Goal: Task Accomplishment & Management: Use online tool/utility

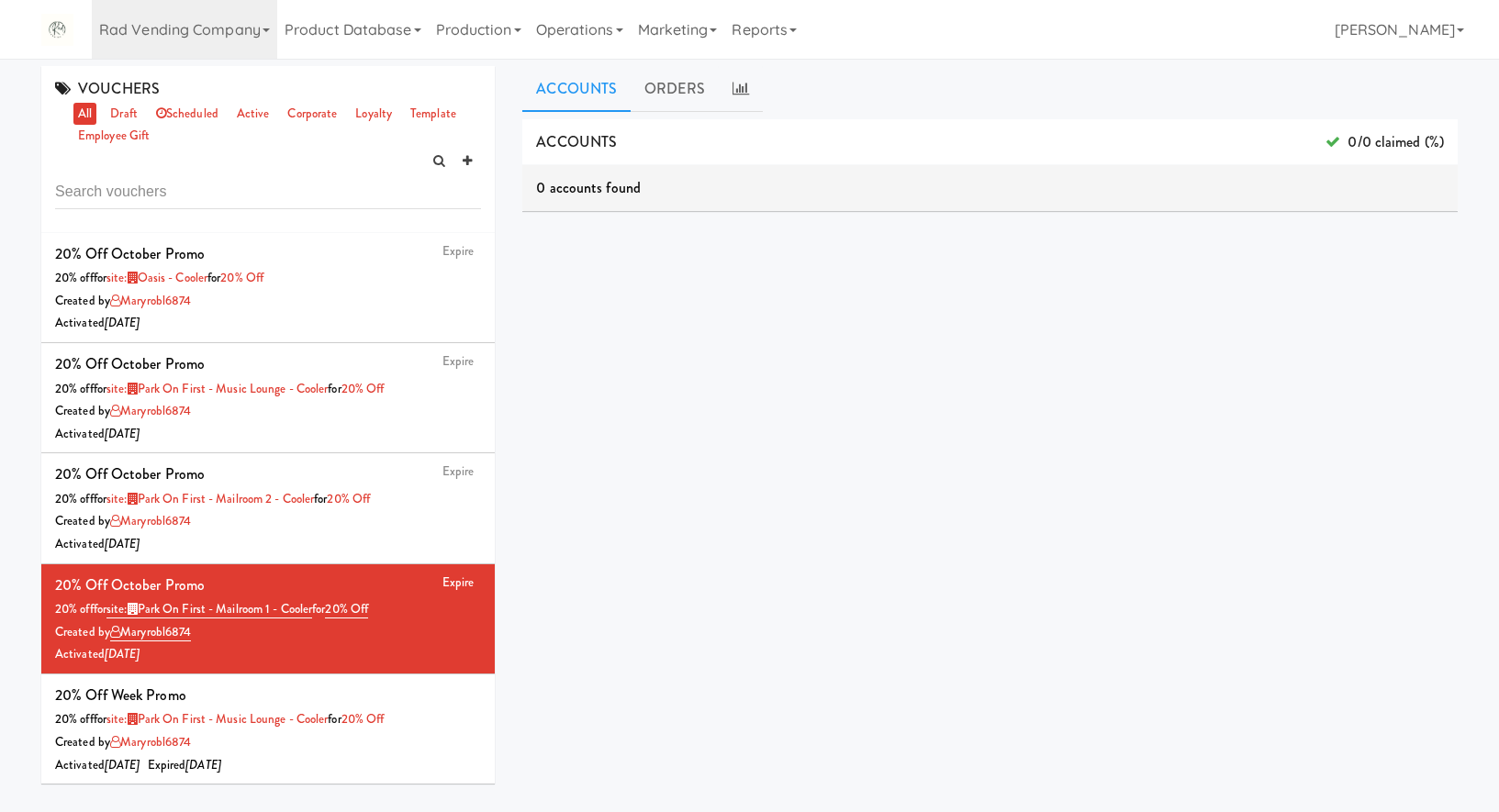
click at [190, 178] on input "text" at bounding box center [268, 192] width 426 height 34
click at [536, 25] on link "Operations" at bounding box center [580, 29] width 102 height 58
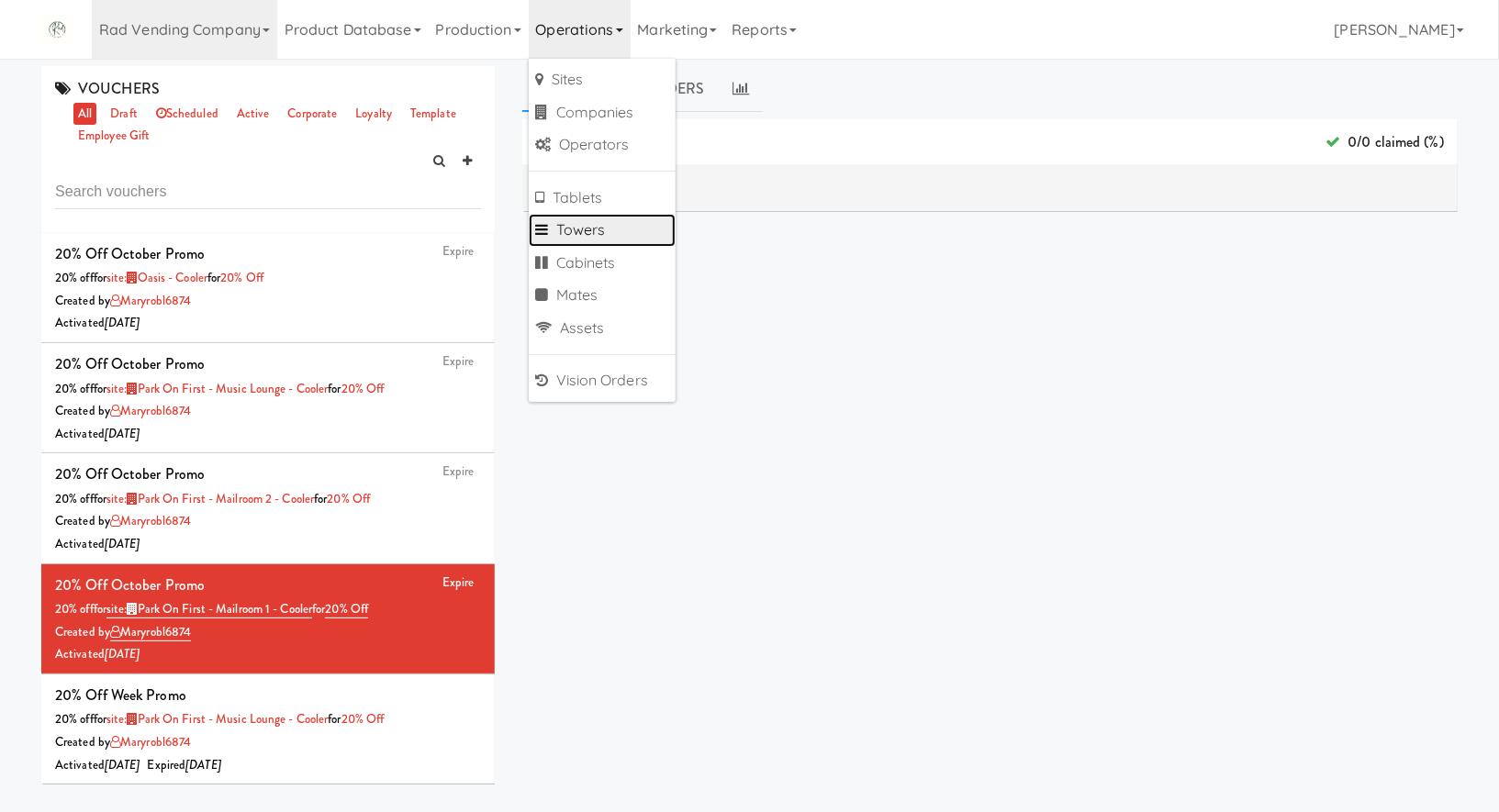
click at [572, 229] on link "Towers" at bounding box center [602, 231] width 147 height 33
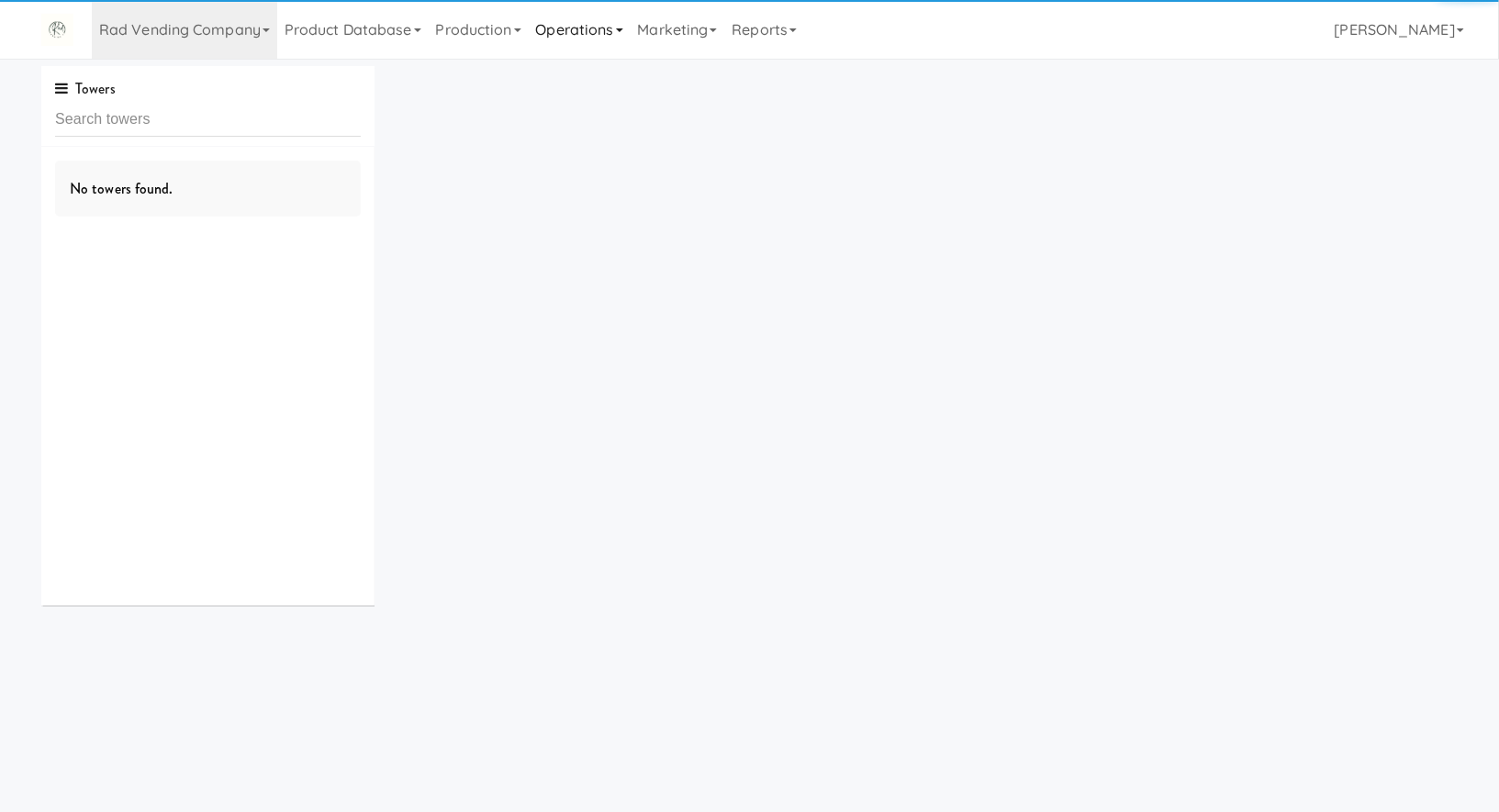
click at [575, 33] on link "Operations" at bounding box center [580, 29] width 102 height 58
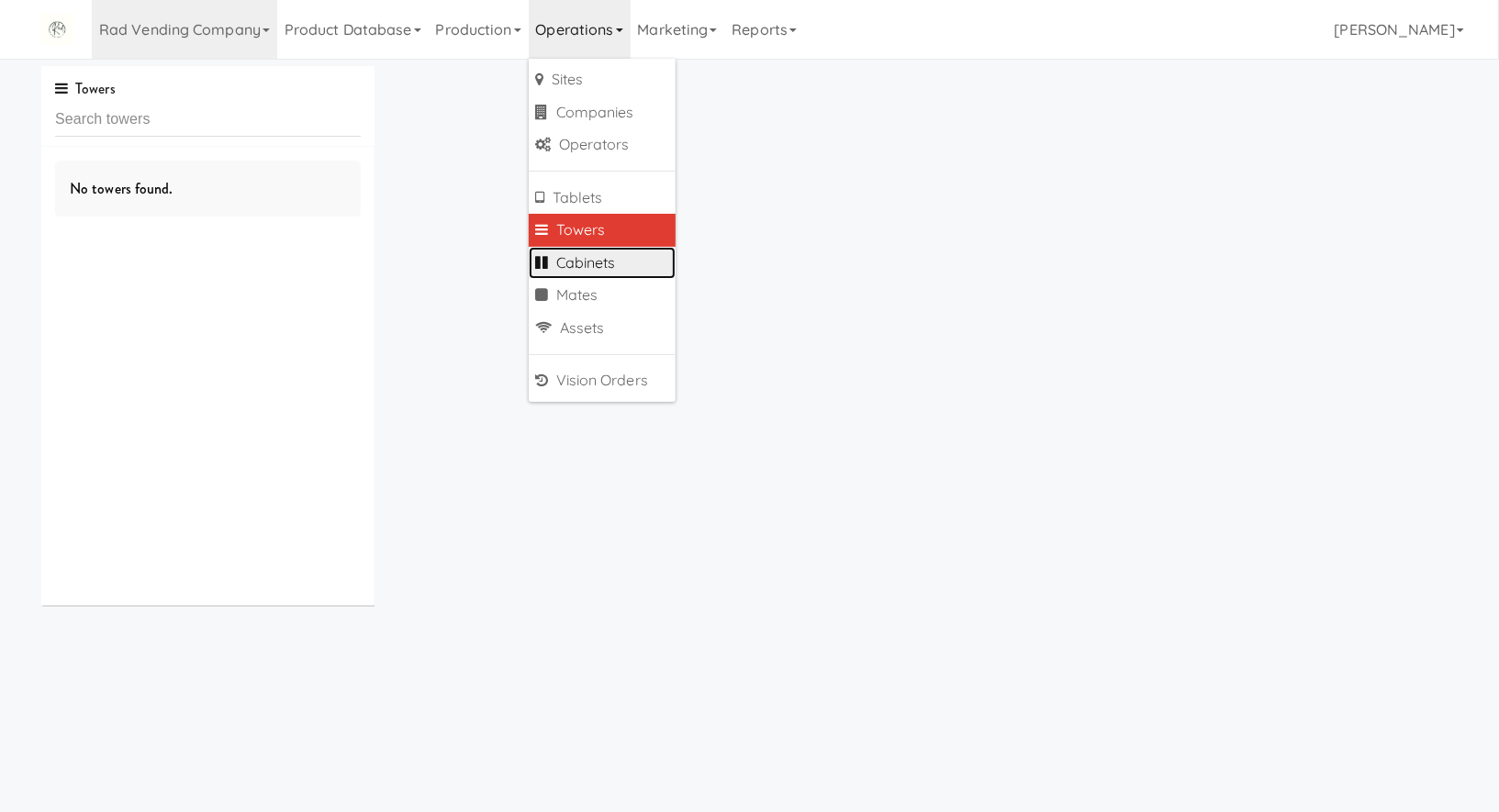
click at [602, 254] on link "Cabinets" at bounding box center [602, 264] width 147 height 33
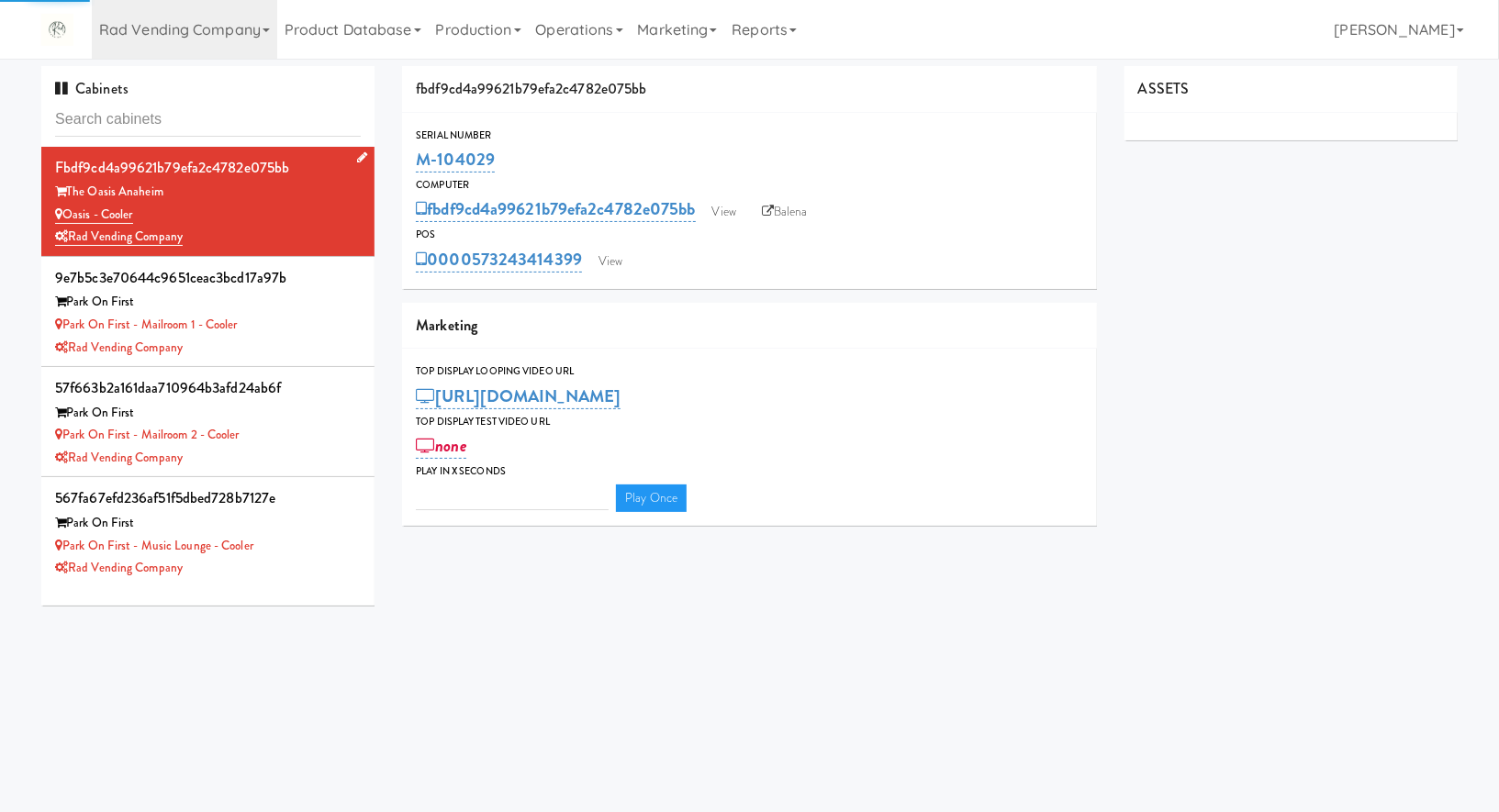
type input "3"
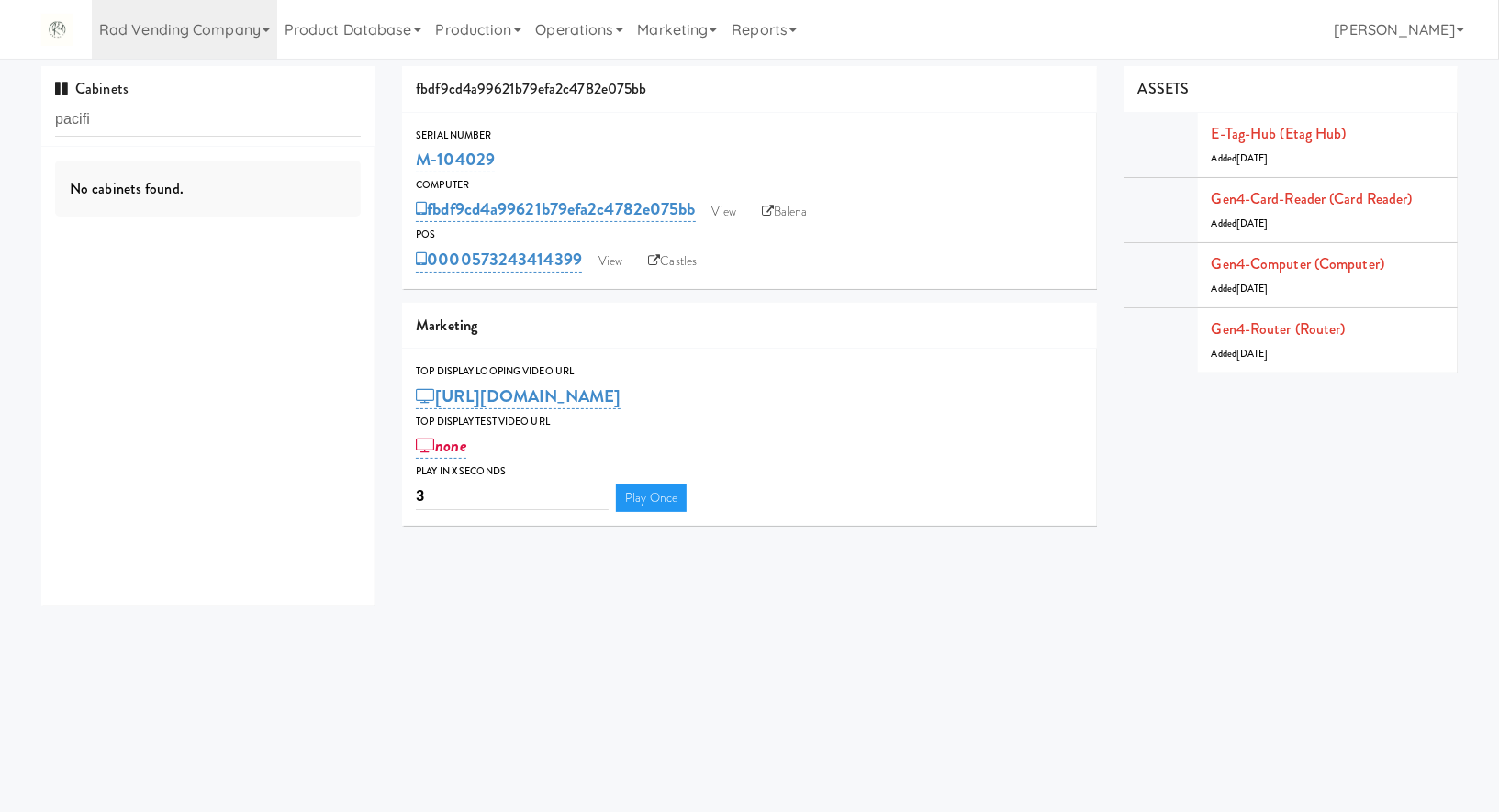
type input "pacifi"
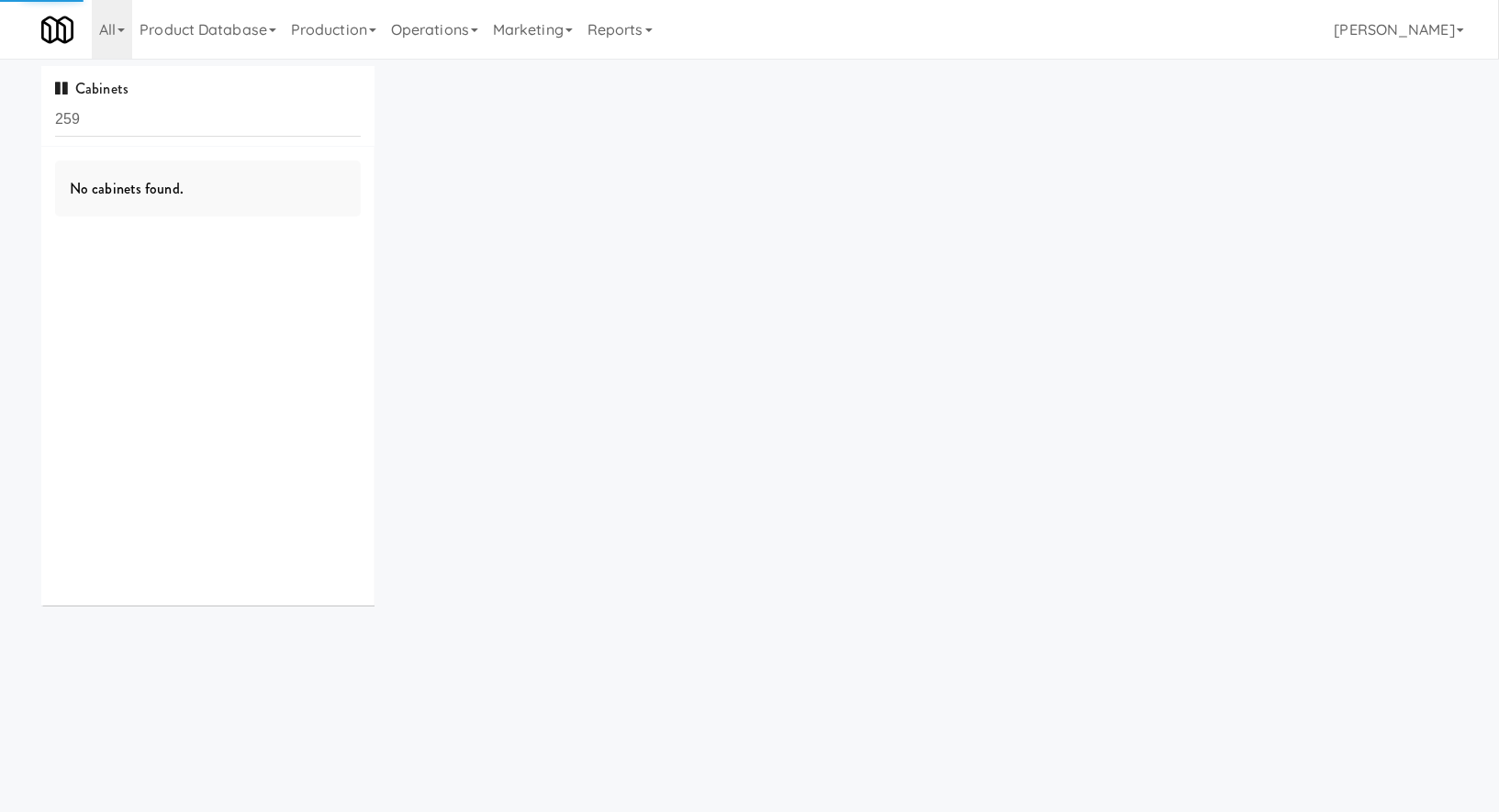
scroll to position [239, 0]
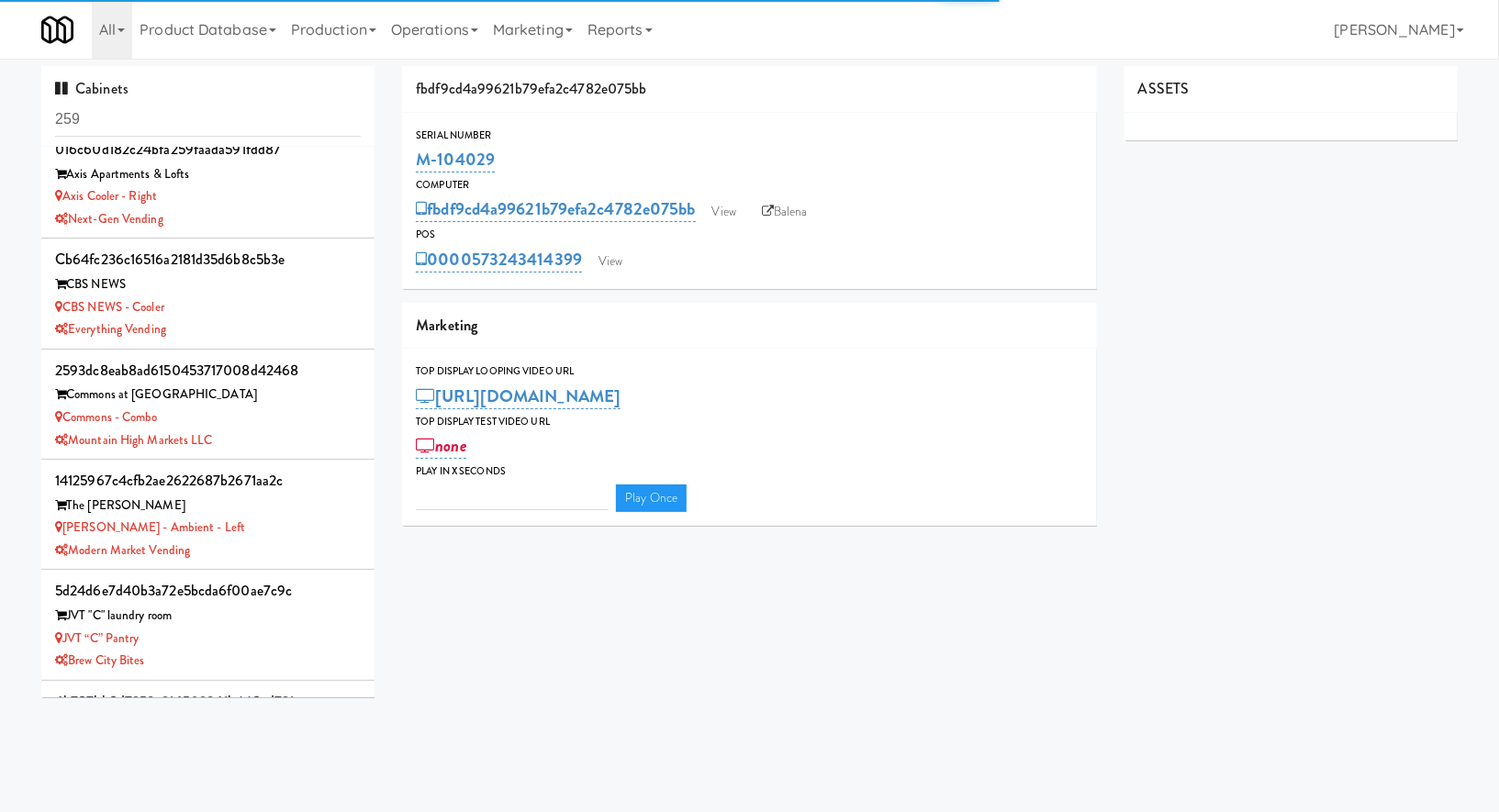
type input "3"
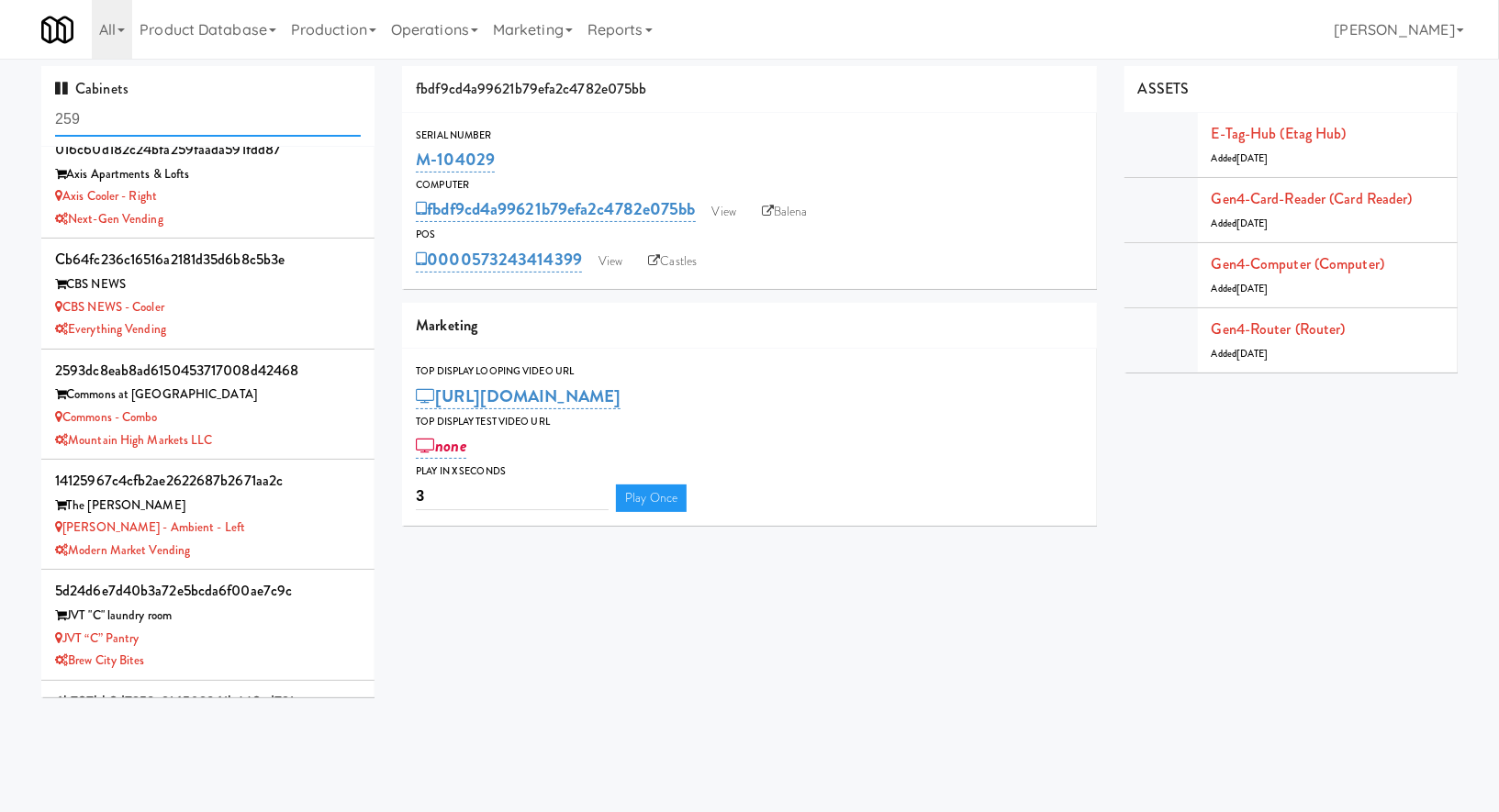
scroll to position [1114, 0]
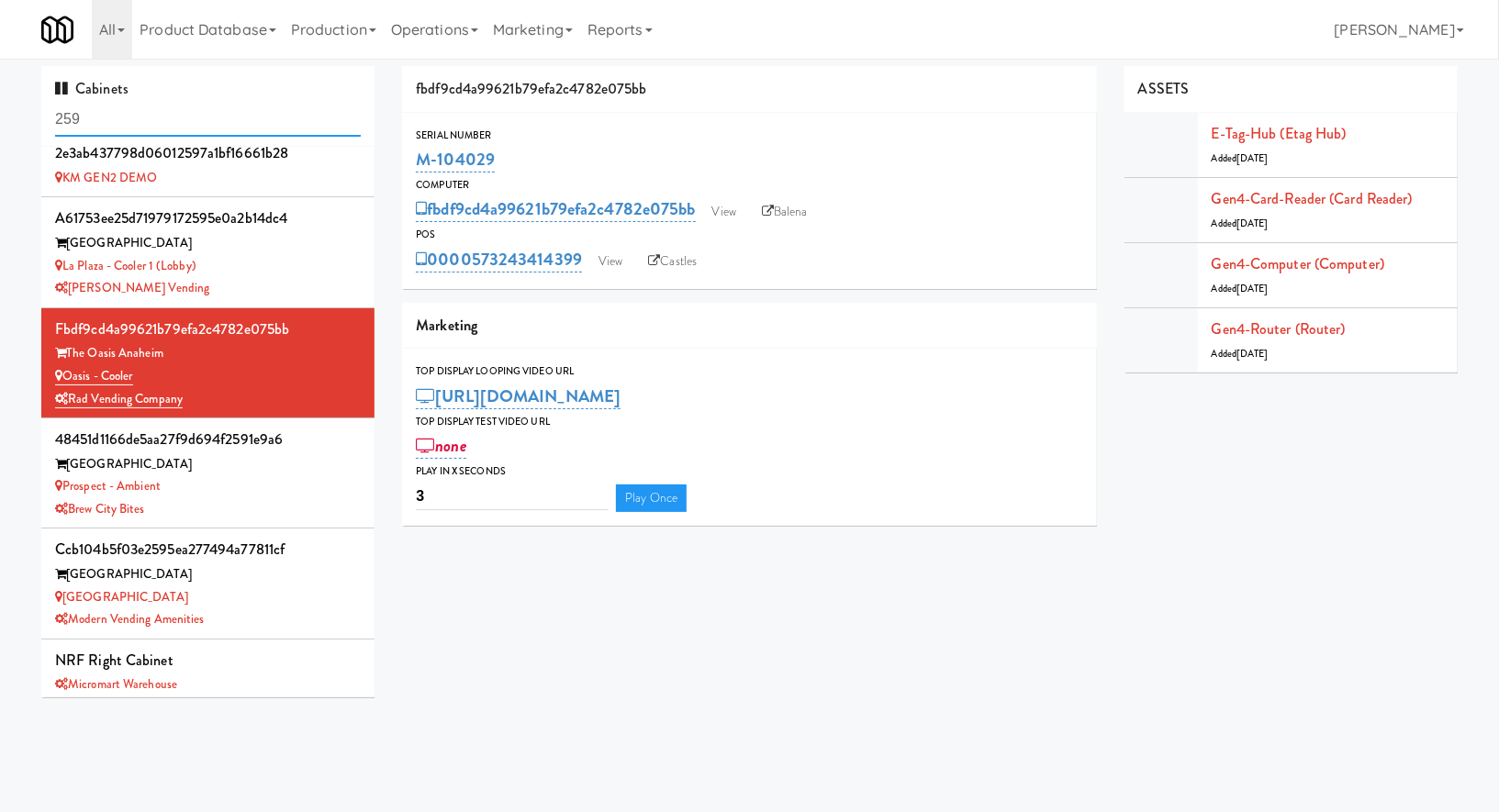
click at [165, 120] on input "259" at bounding box center [208, 120] width 306 height 34
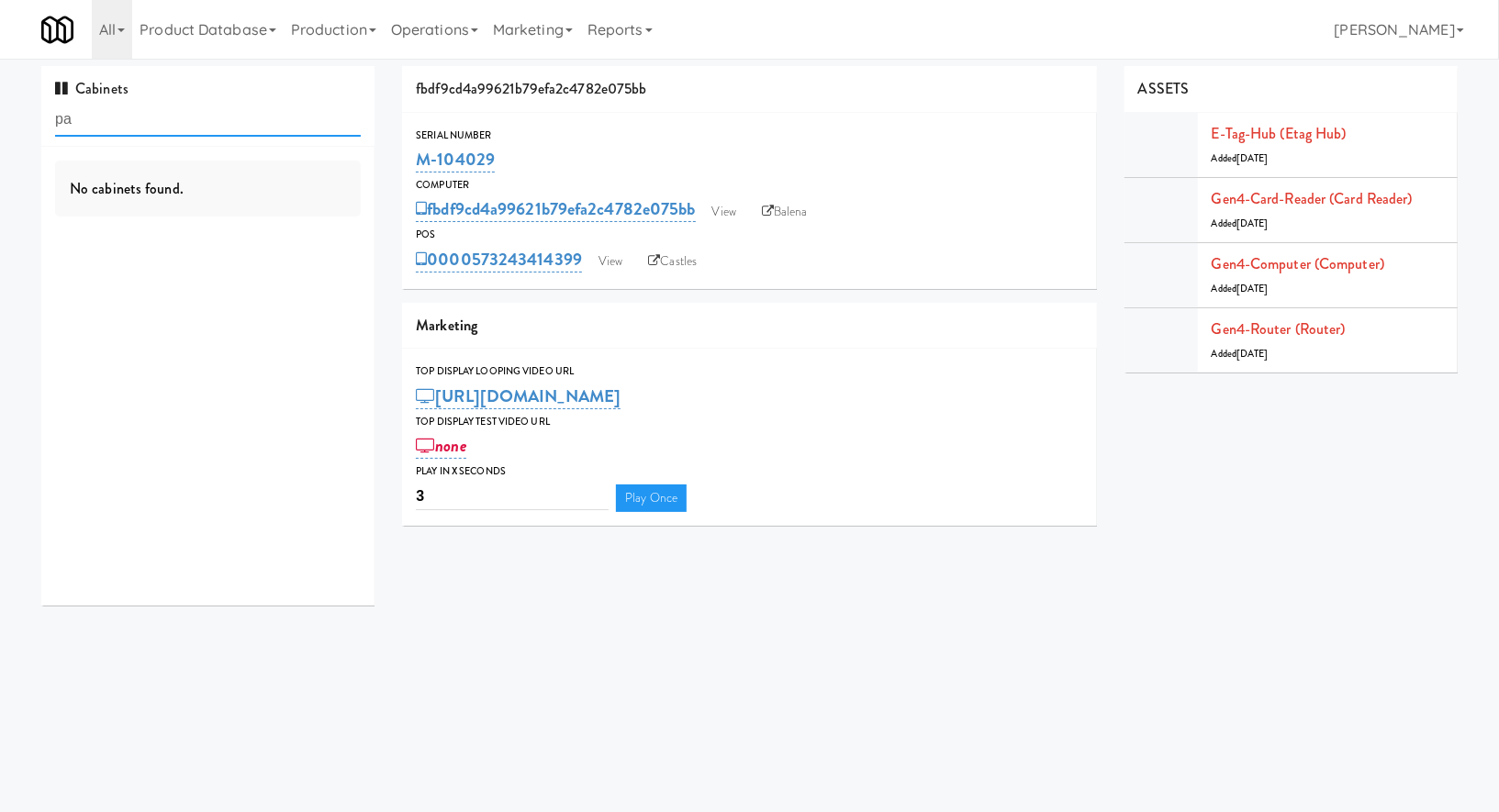
scroll to position [0, 0]
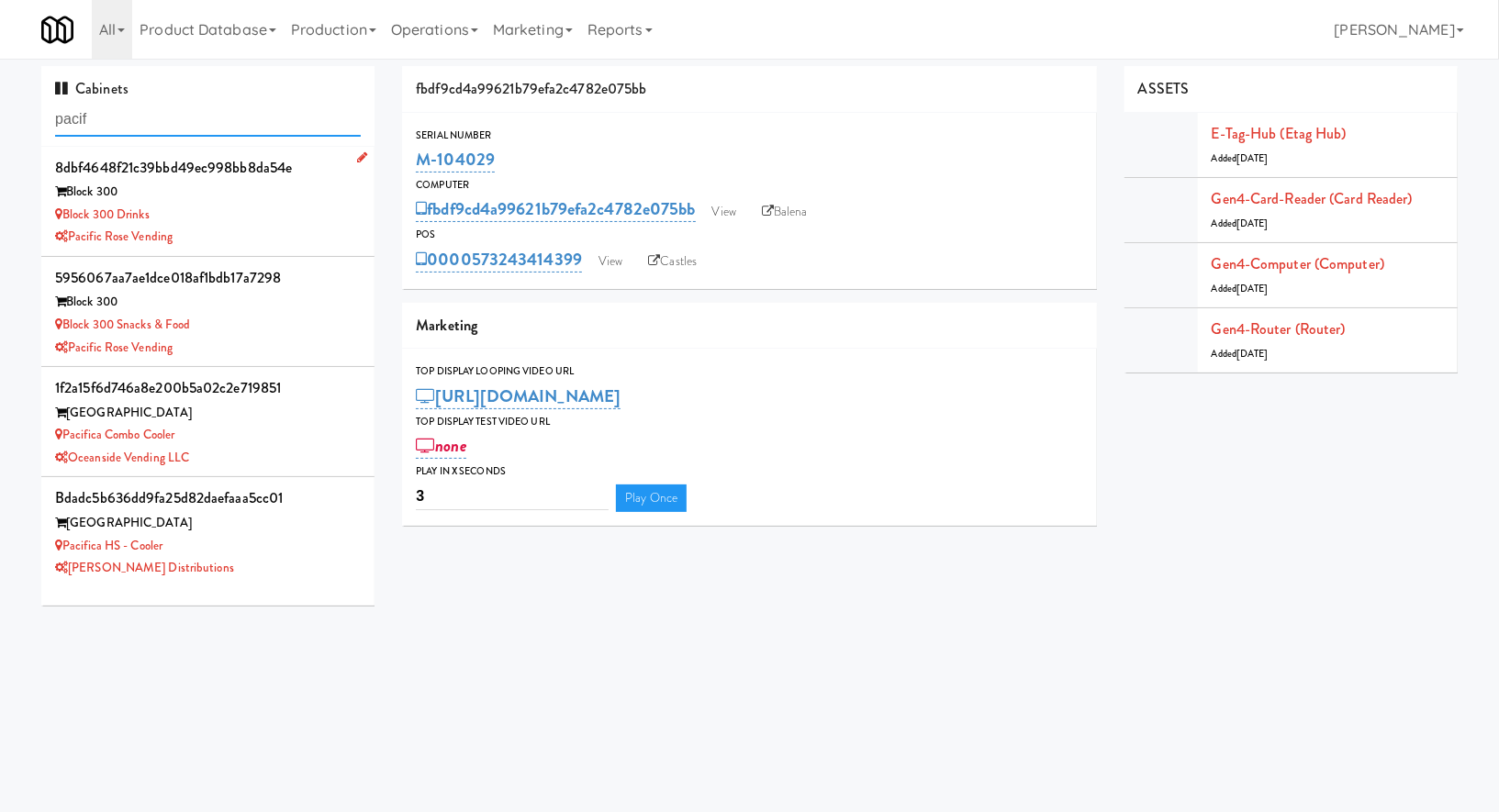
type input "pacif"
click at [209, 219] on div "Block 300 Drinks" at bounding box center [208, 215] width 306 height 23
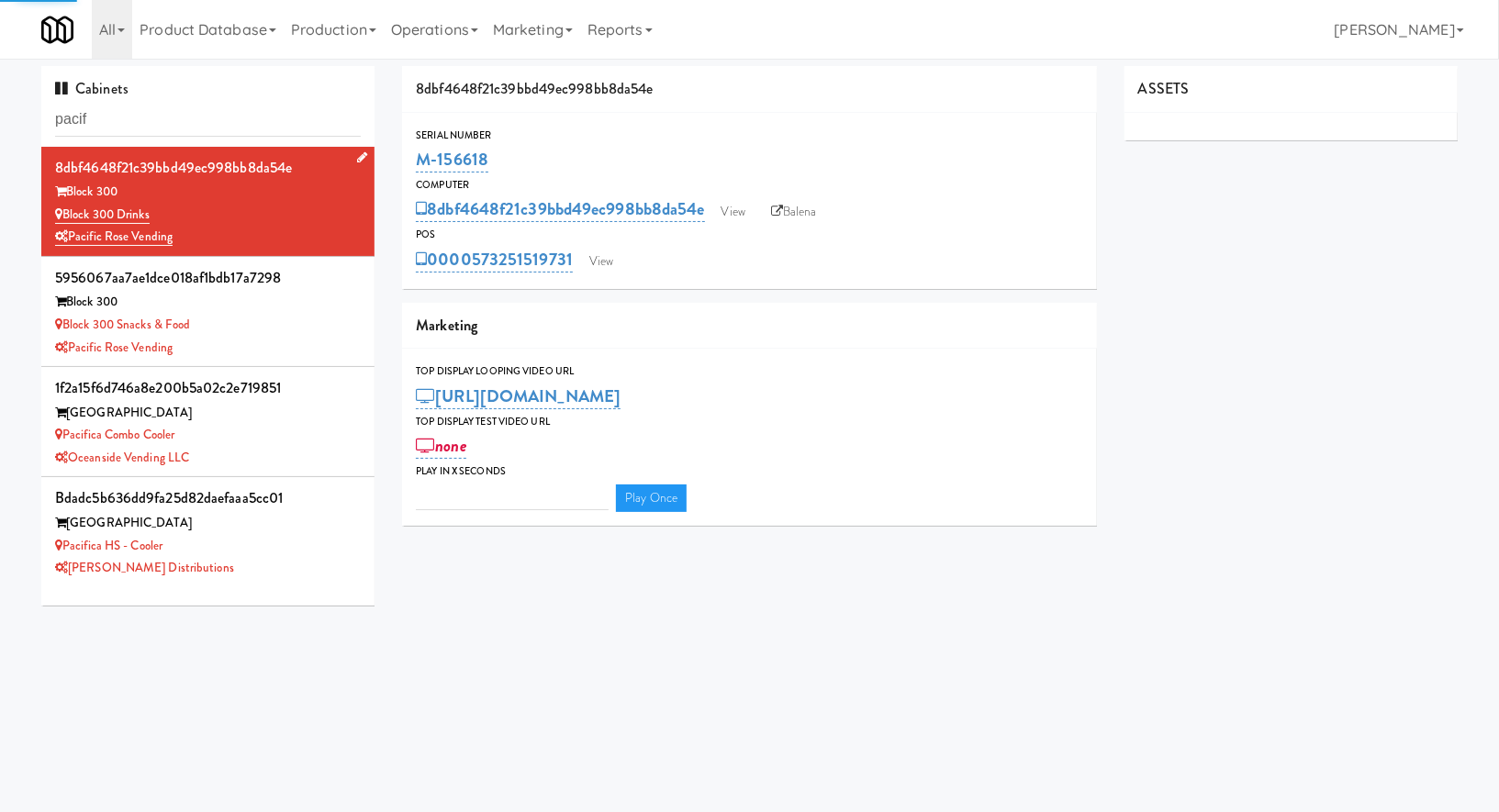
type input "3"
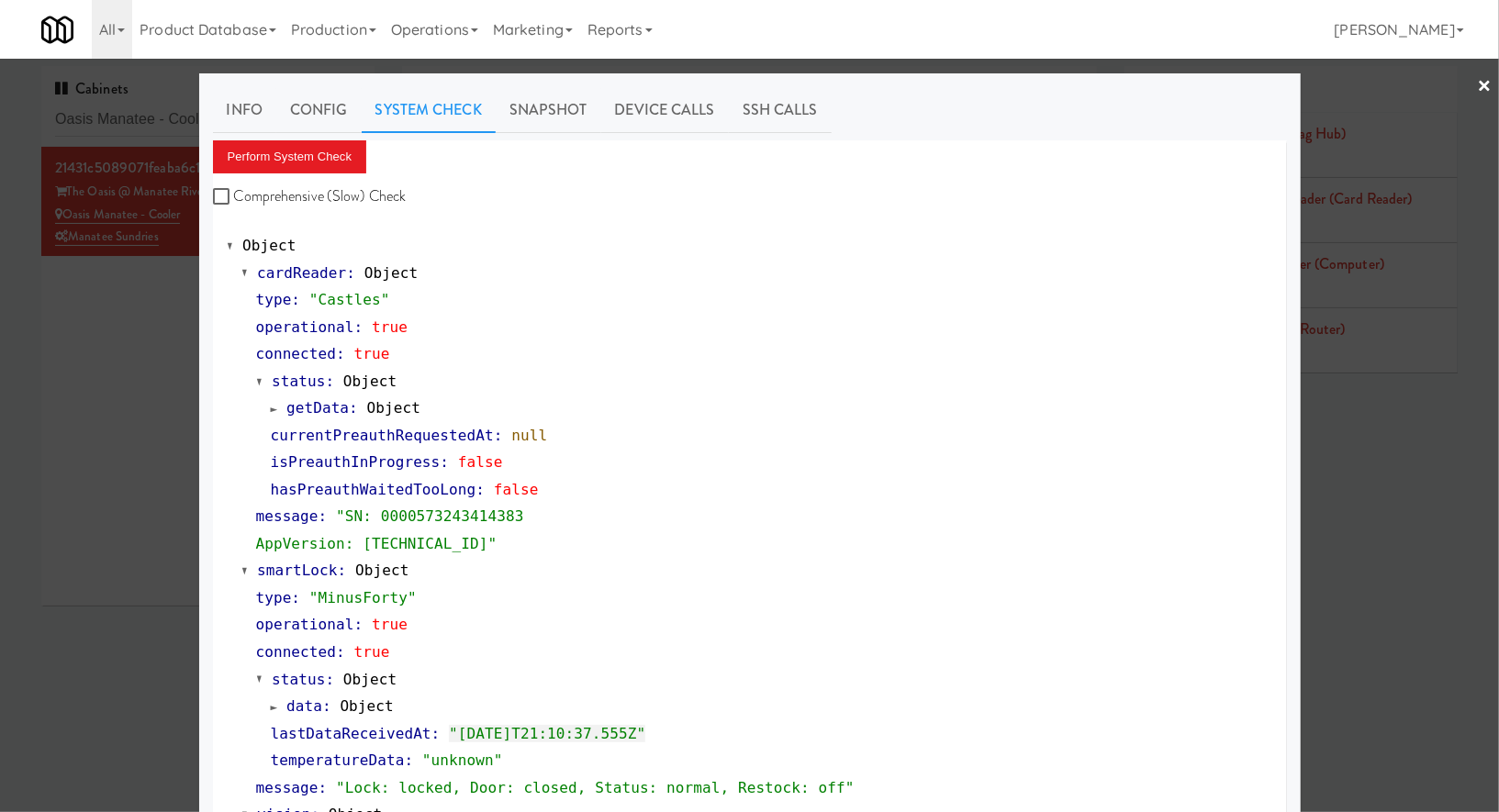
scroll to position [639, 0]
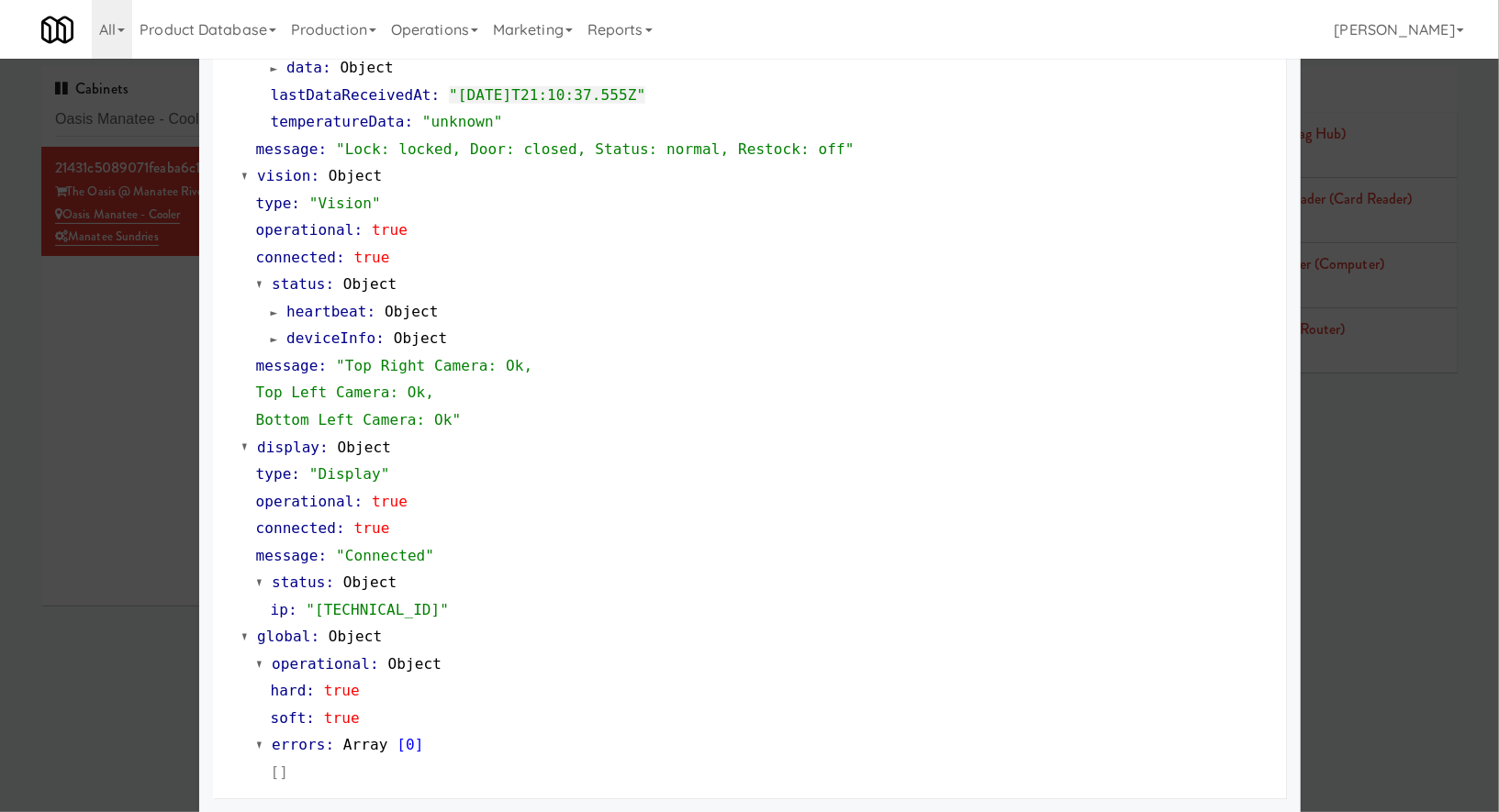
click at [89, 340] on div at bounding box center [749, 406] width 1499 height 812
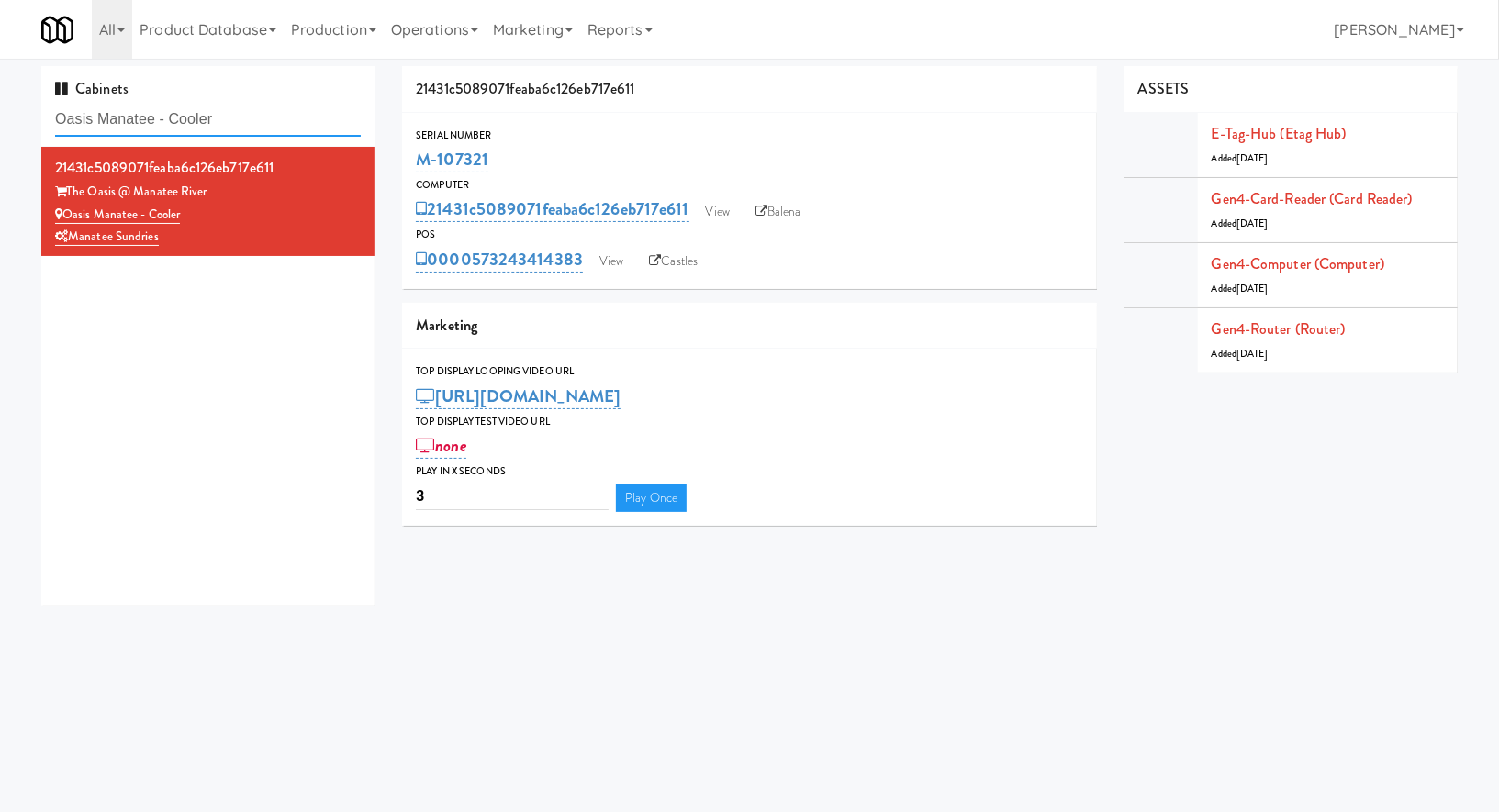
click at [211, 120] on input "Oasis Manatee - Cooler" at bounding box center [208, 120] width 306 height 34
click at [210, 120] on input "Oasis Manatee - Cooler" at bounding box center [208, 120] width 306 height 34
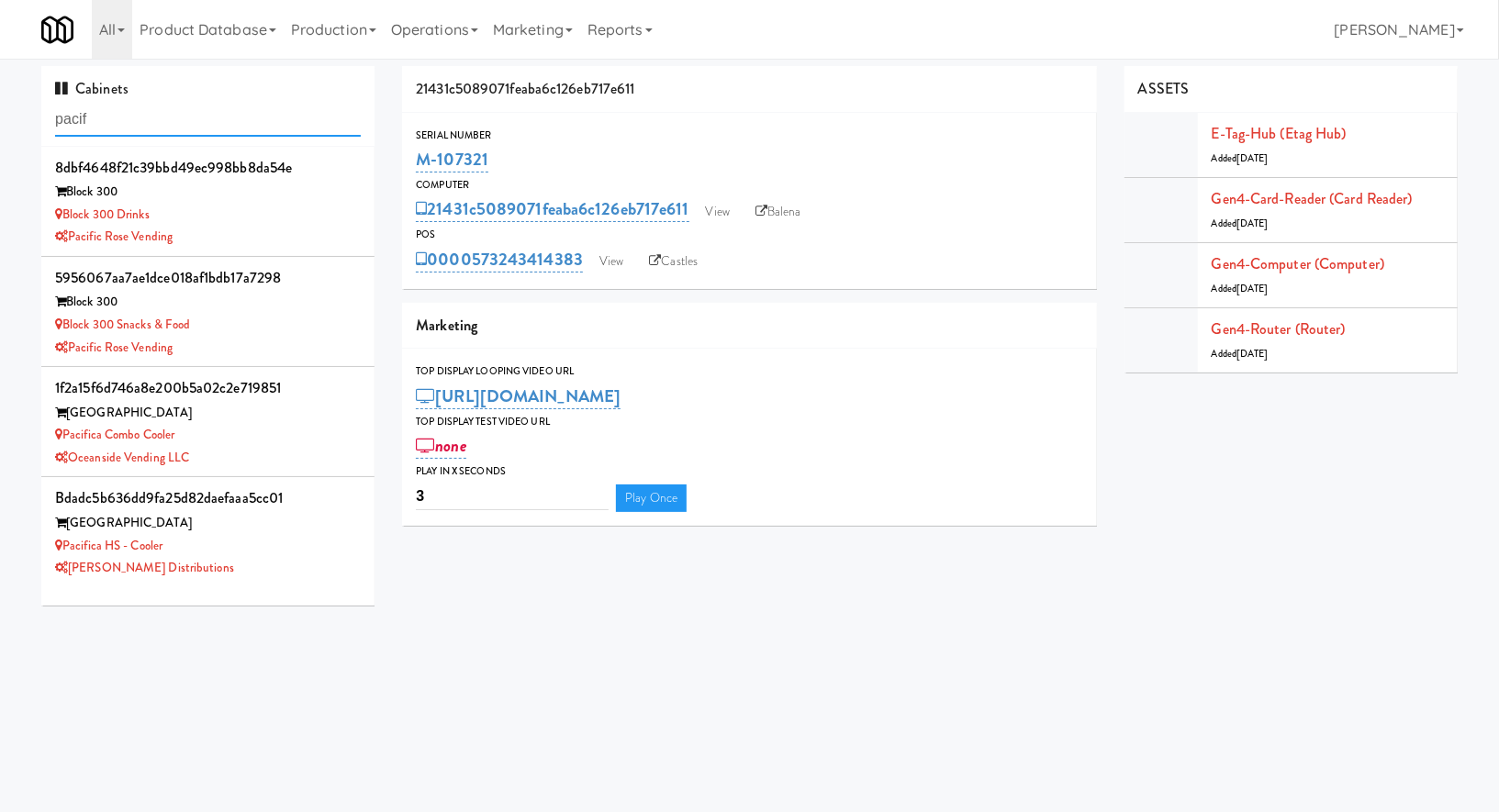
type input "pacif"
click at [269, 303] on div "Block 300" at bounding box center [208, 303] width 306 height 23
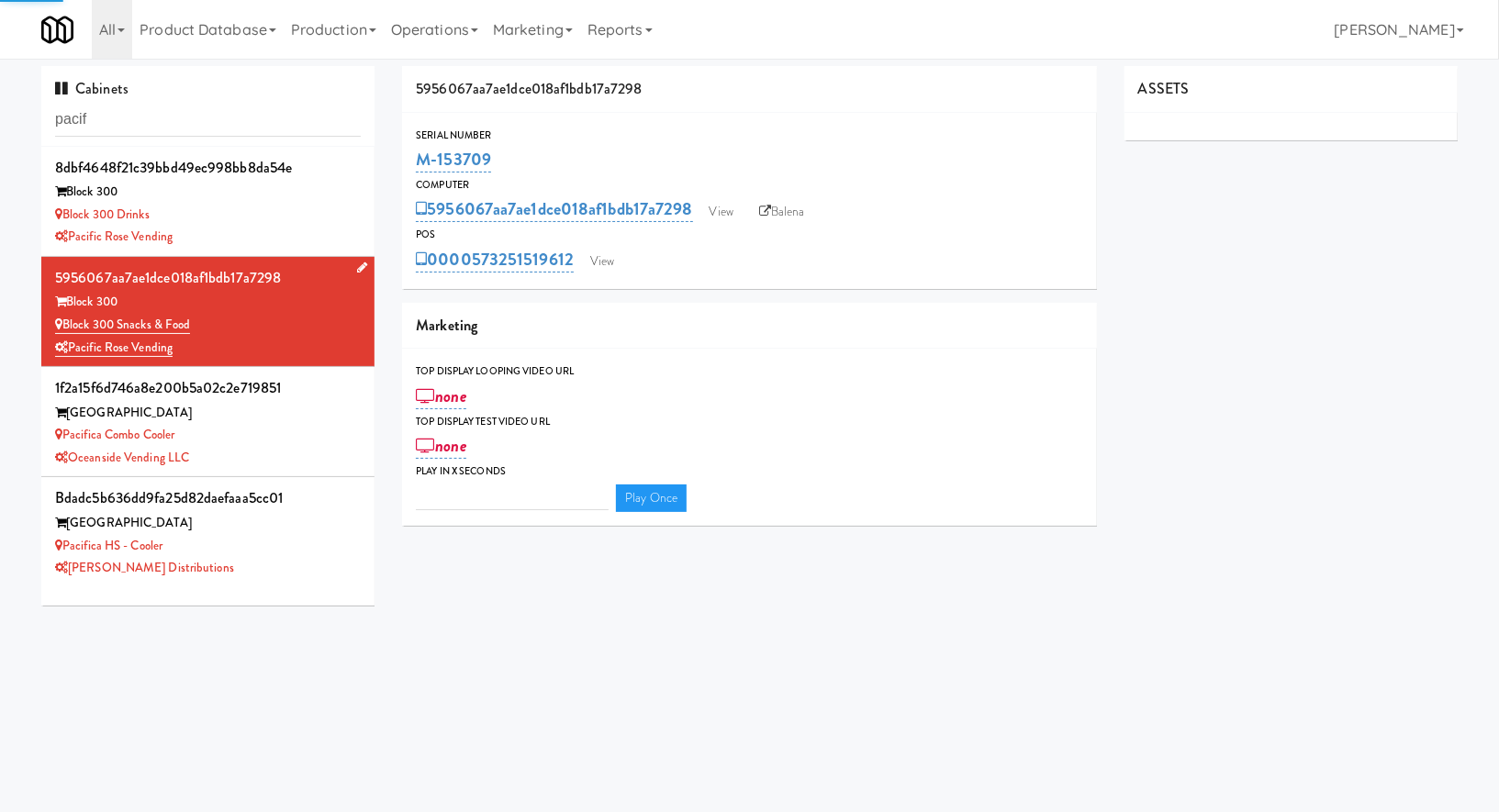
type input "3"
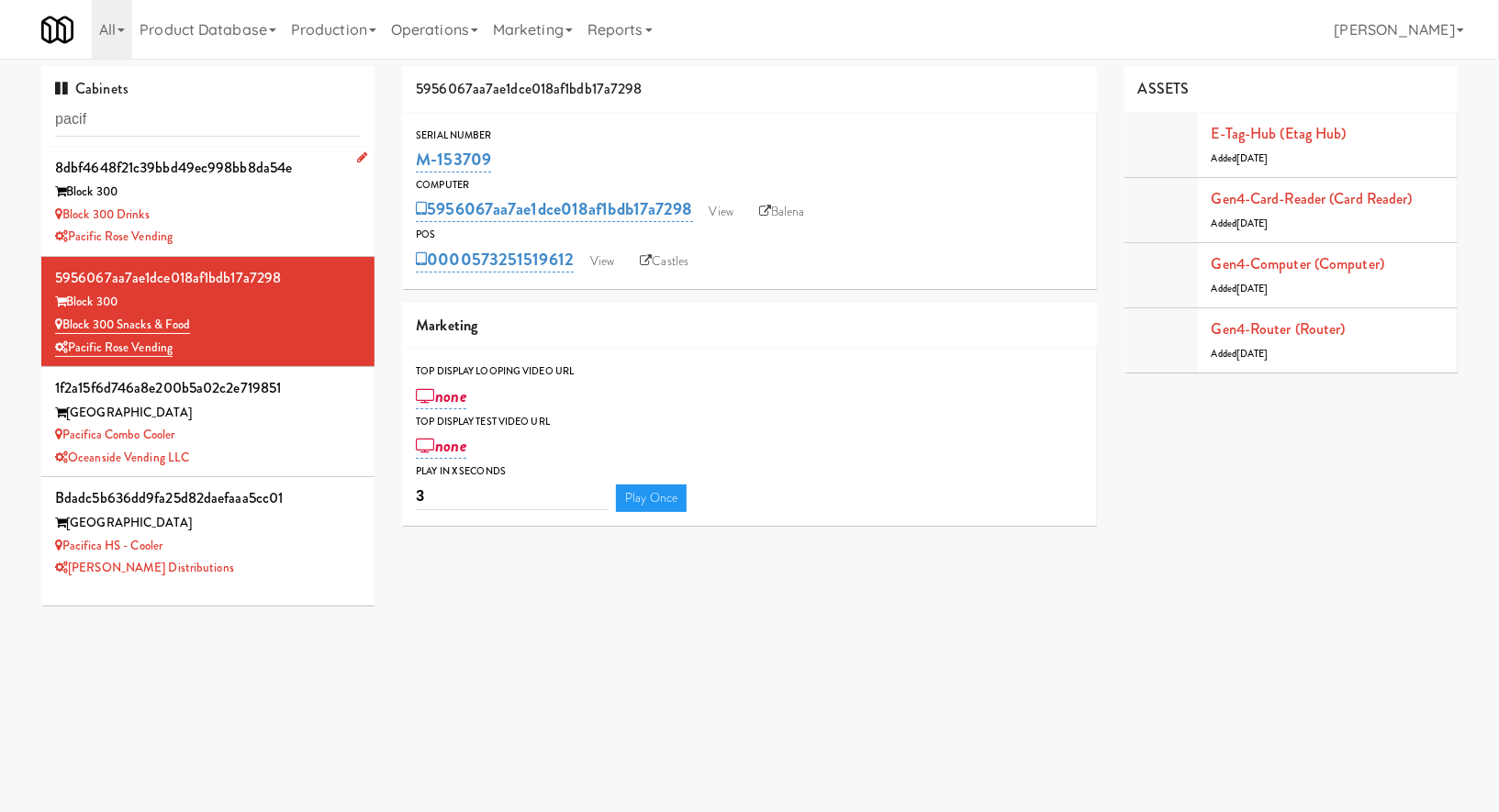
click at [266, 216] on div "Block 300 Drinks" at bounding box center [208, 215] width 306 height 23
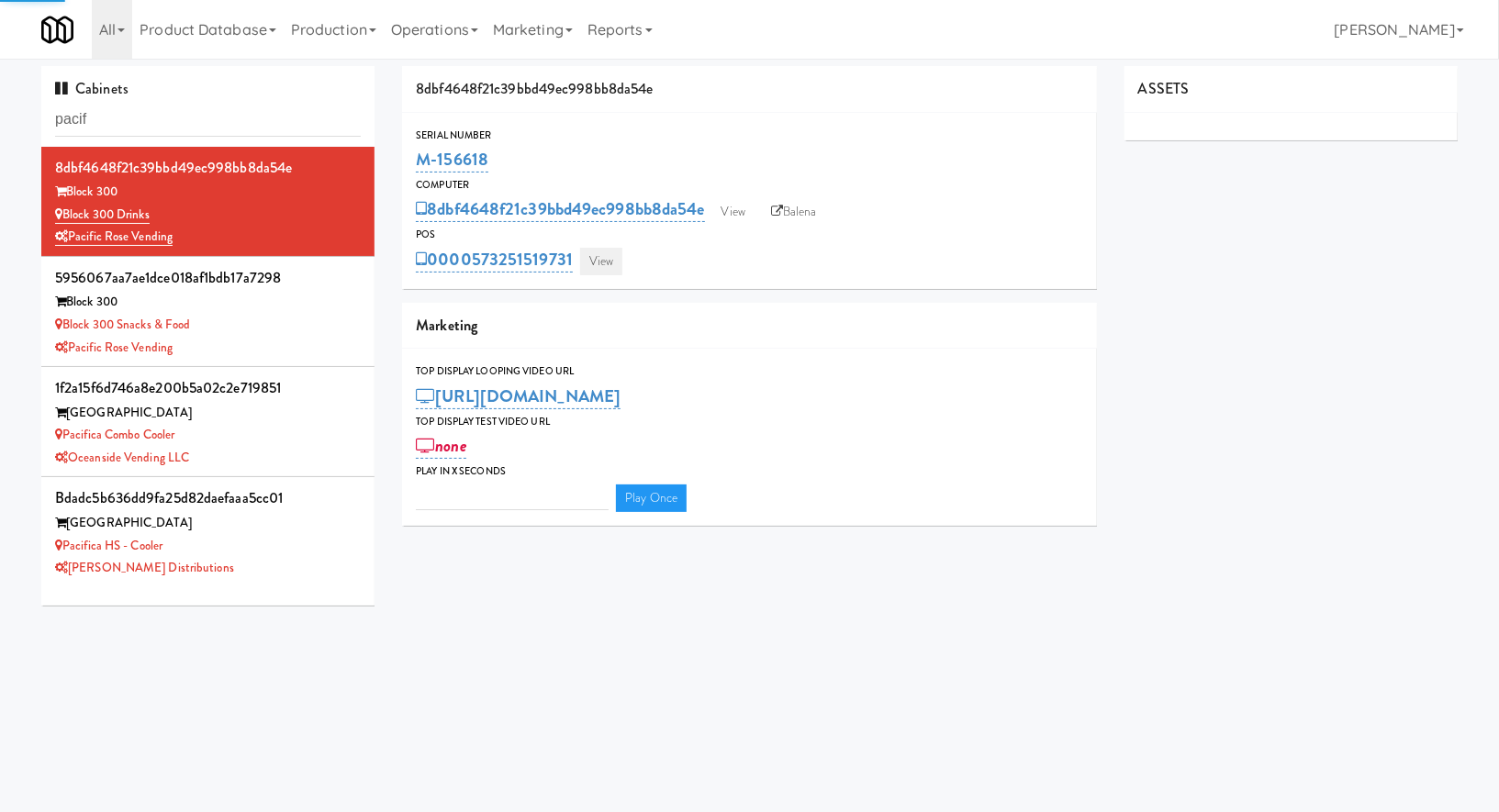
type input "3"
click at [594, 267] on link "View" at bounding box center [601, 262] width 42 height 27
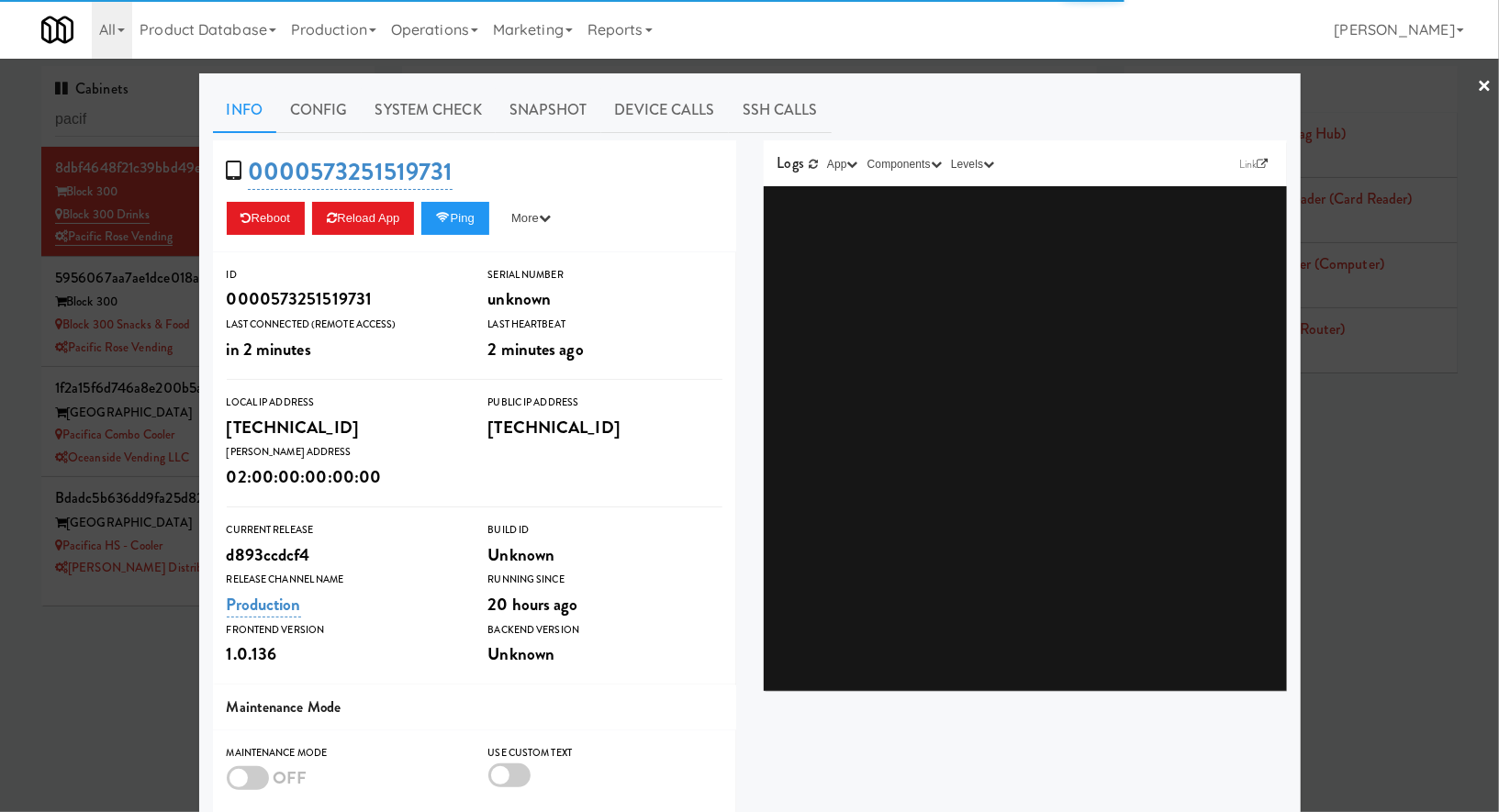
click at [420, 133] on div "Info Config System Check Snapshot Device Calls SSH Calls 0000573251519731 Reboo…" at bounding box center [750, 536] width 1074 height 899
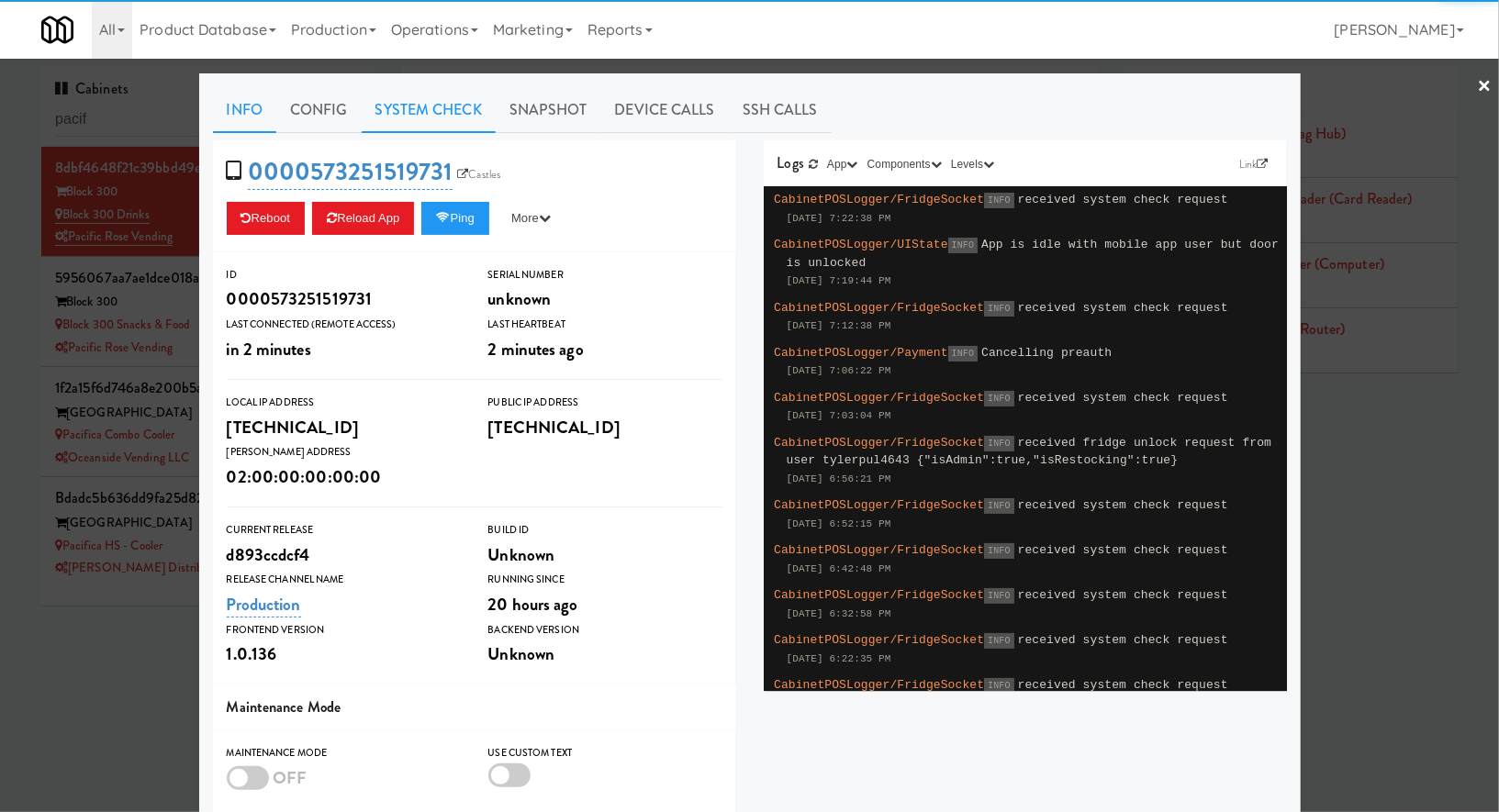
click at [419, 127] on link "System Check" at bounding box center [429, 110] width 134 height 46
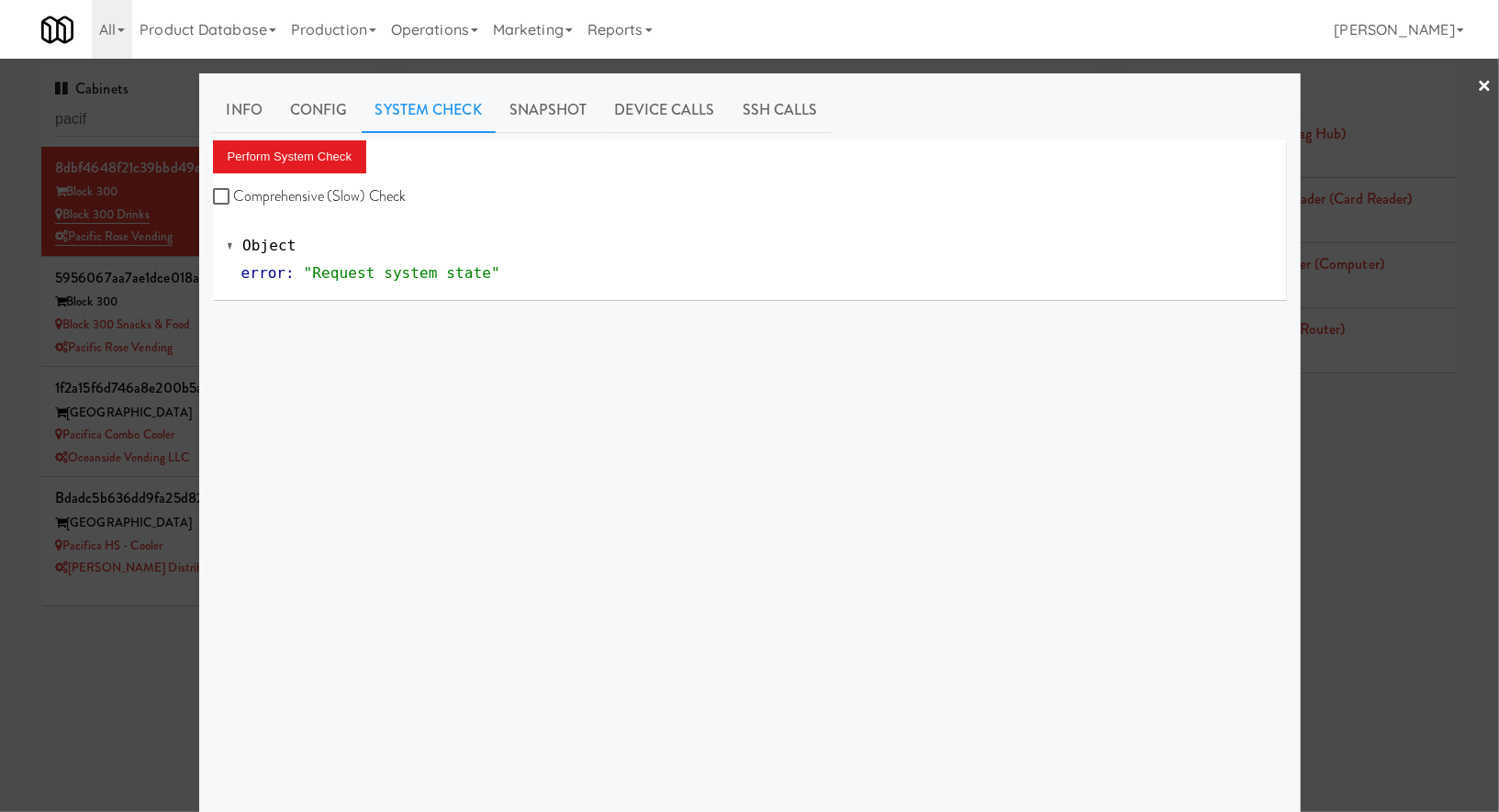
click at [376, 159] on div "Perform System Check Comprehensive (Slow) Check" at bounding box center [750, 175] width 1074 height 70
click at [337, 159] on button "Perform System Check" at bounding box center [290, 157] width 154 height 33
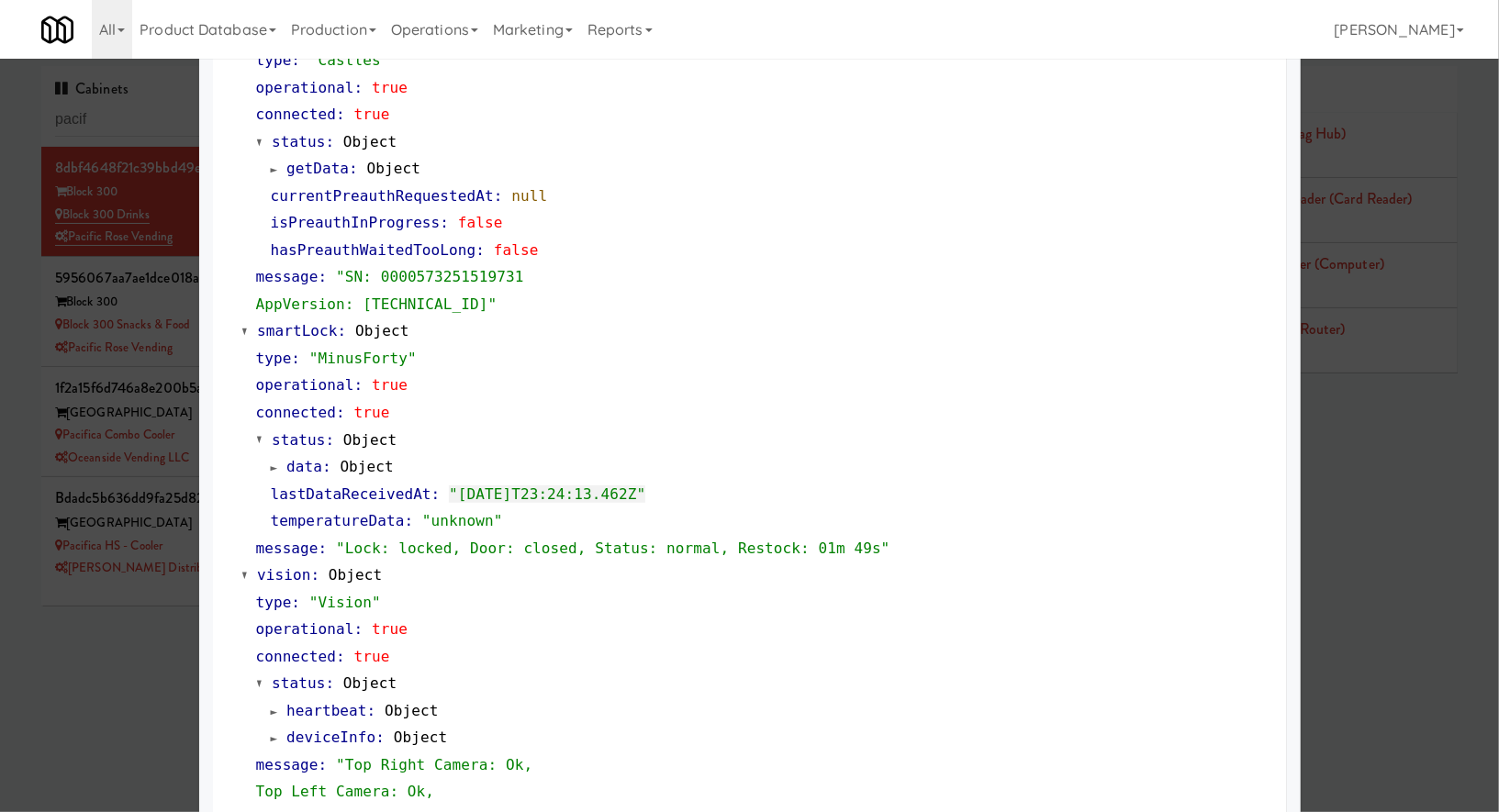
scroll to position [258, 0]
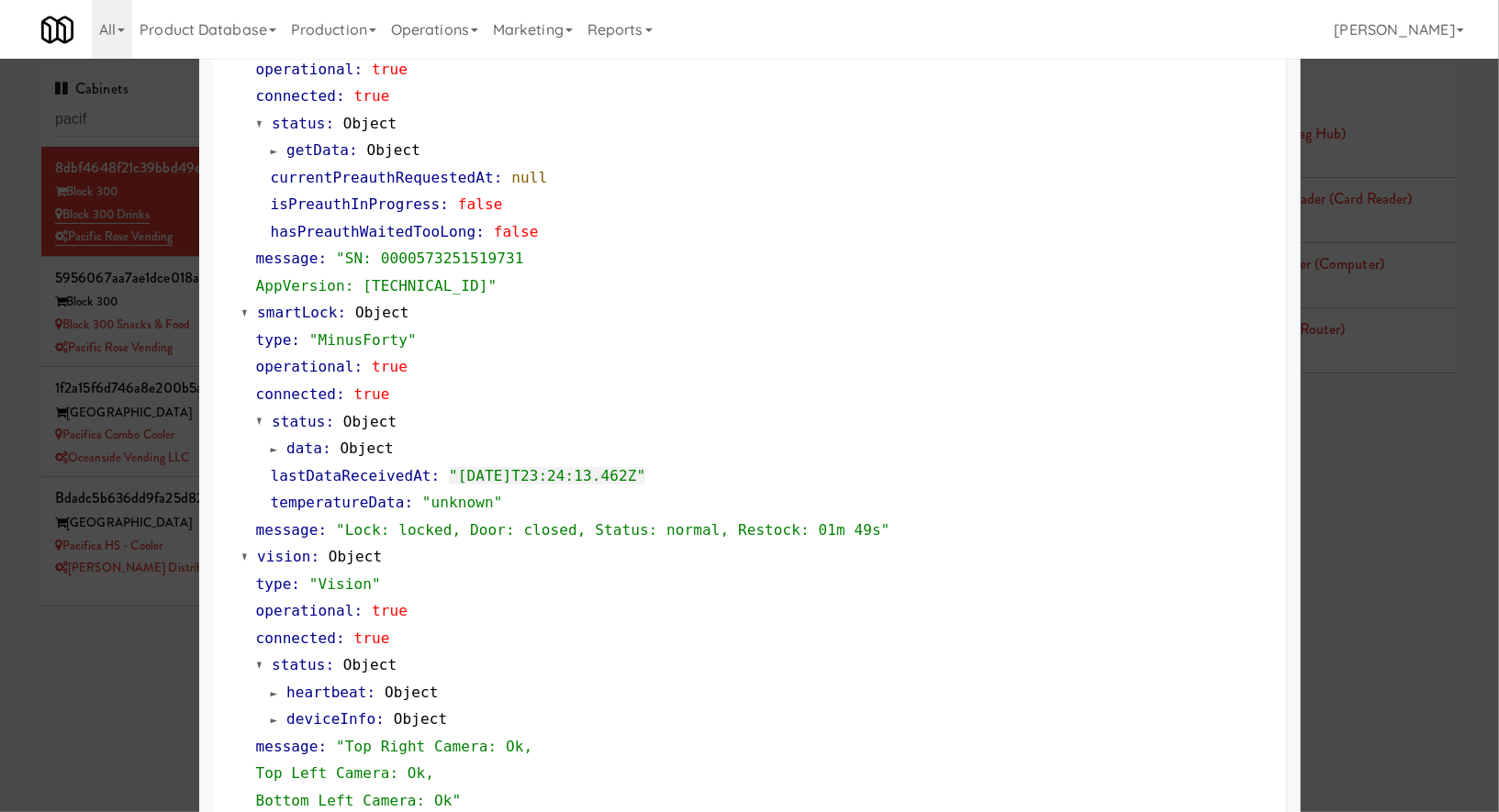
click at [145, 745] on div at bounding box center [749, 406] width 1499 height 812
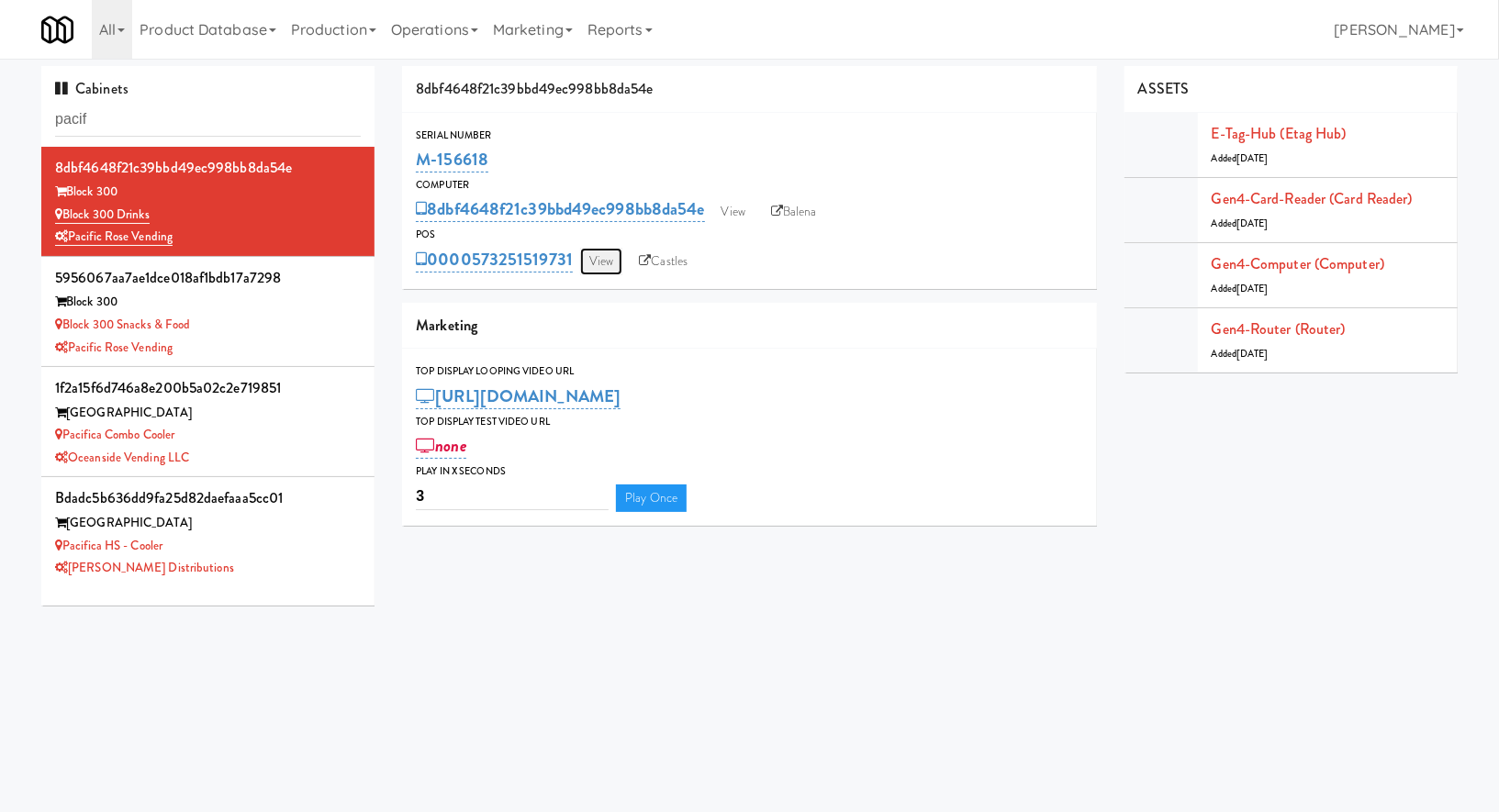
click at [606, 267] on link "View" at bounding box center [601, 262] width 42 height 27
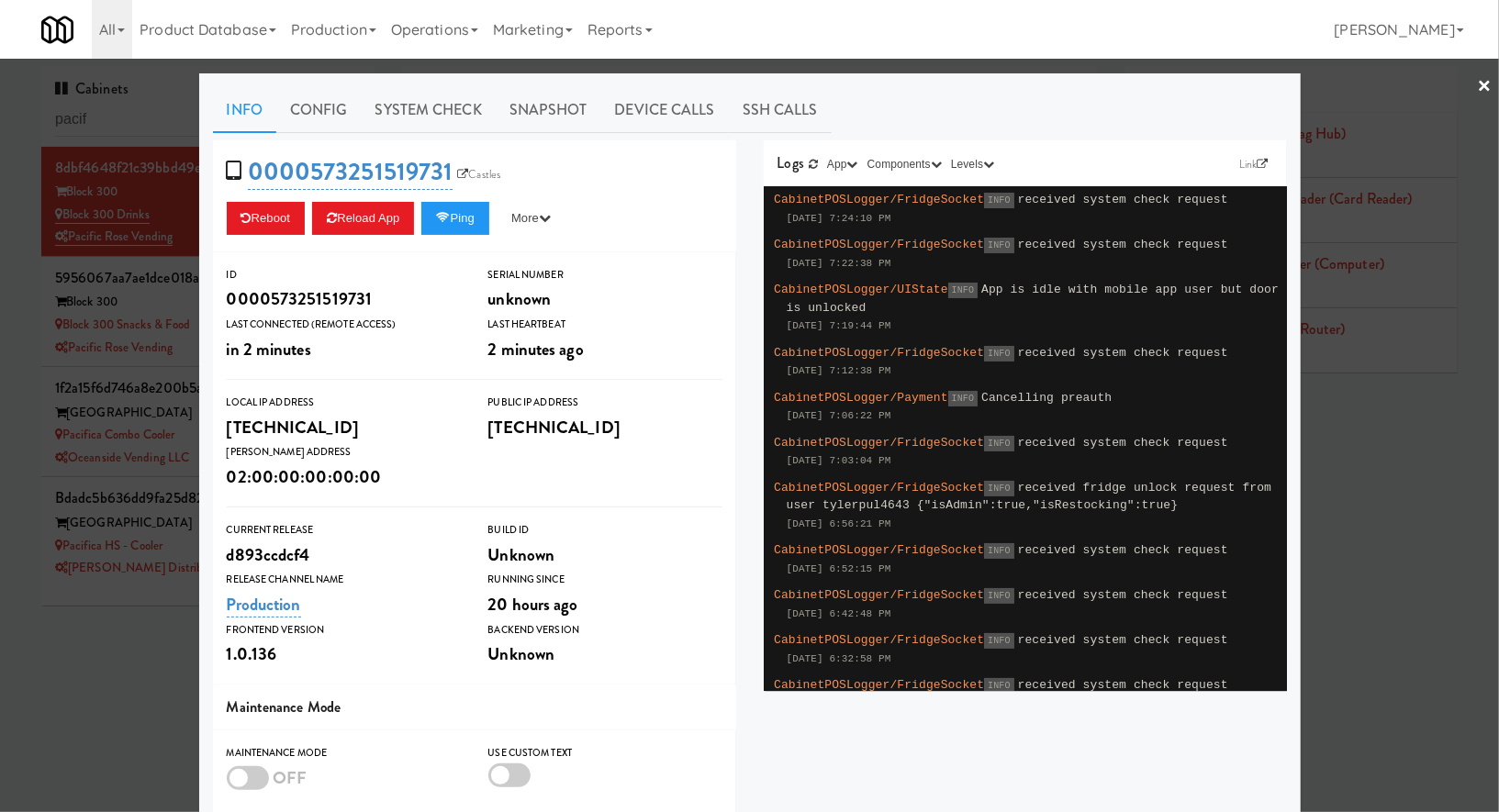
click at [178, 707] on div at bounding box center [749, 406] width 1499 height 812
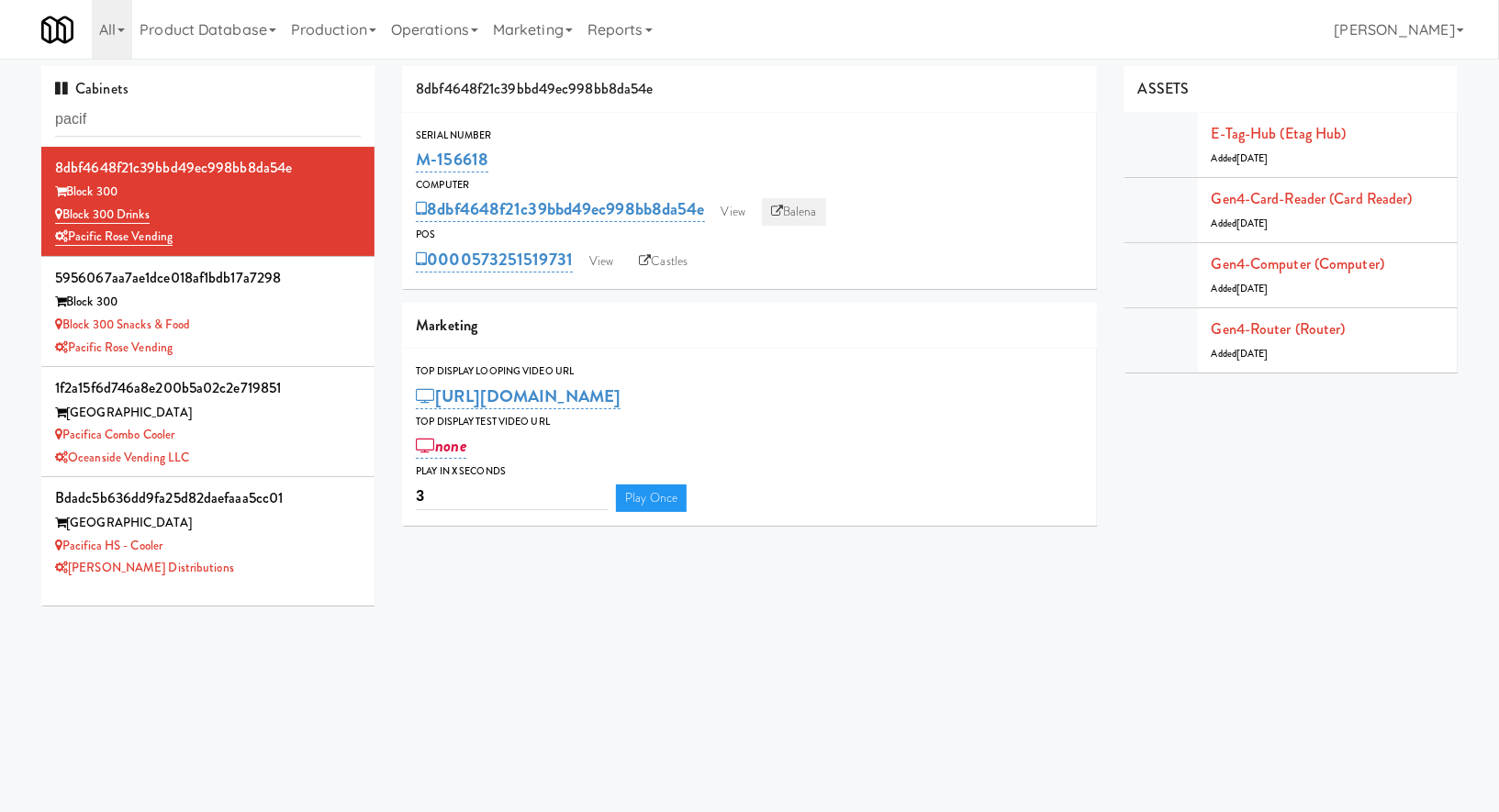
click at [804, 211] on link "Balena" at bounding box center [794, 212] width 64 height 27
click at [605, 265] on link "View" at bounding box center [601, 262] width 42 height 27
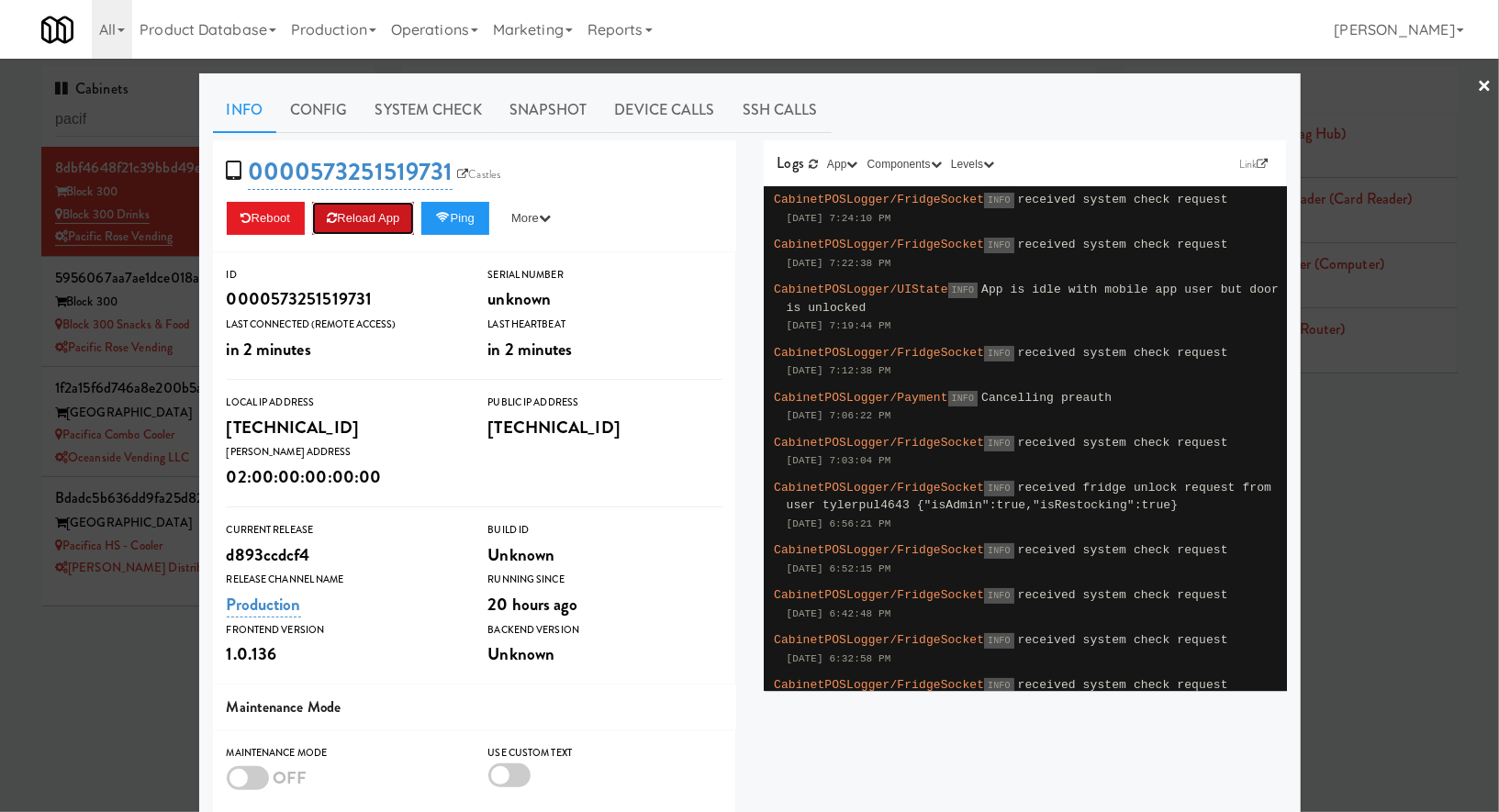
click at [389, 202] on button "Reload App" at bounding box center [363, 218] width 102 height 33
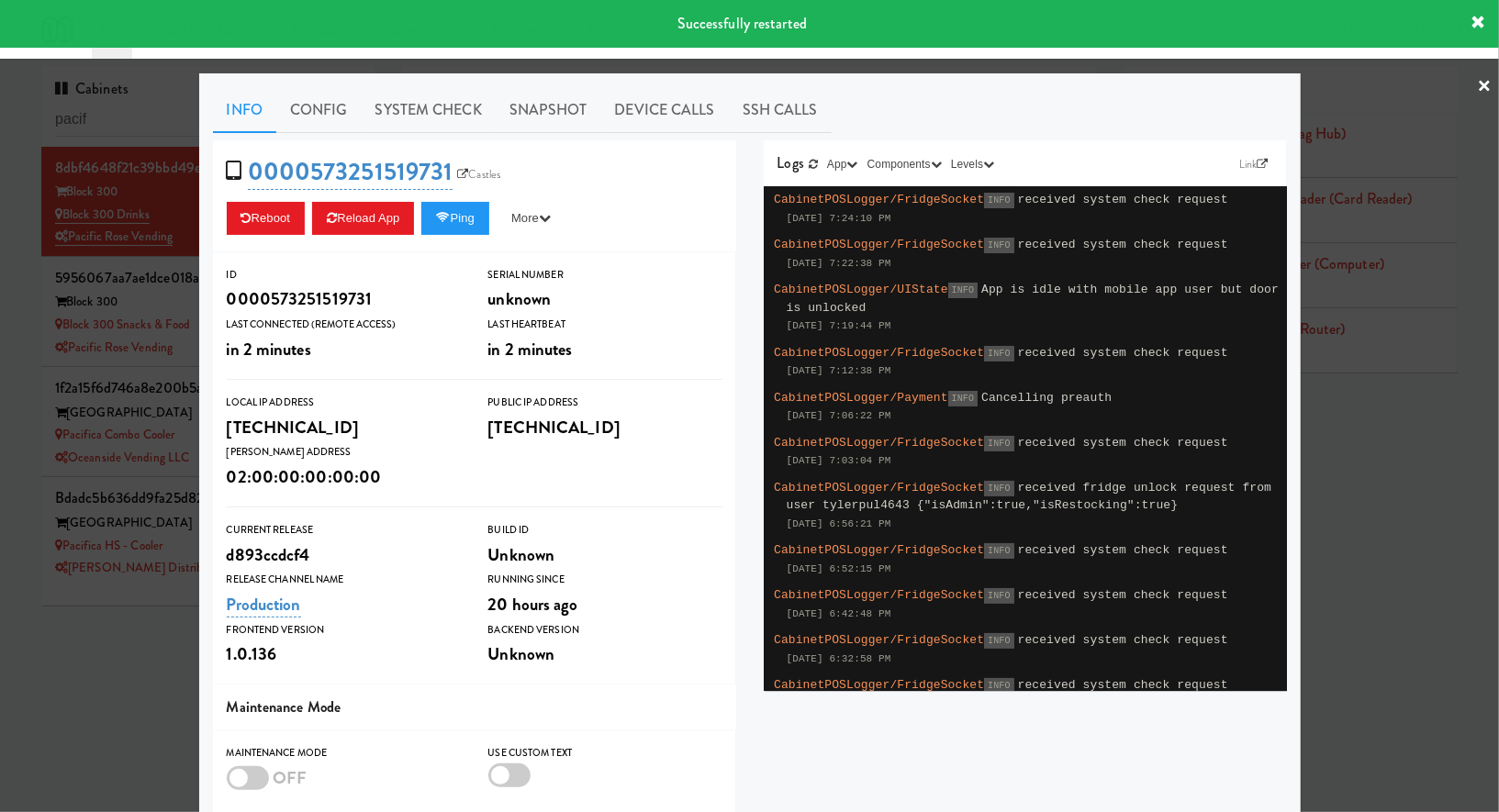
click at [31, 688] on div at bounding box center [749, 406] width 1499 height 812
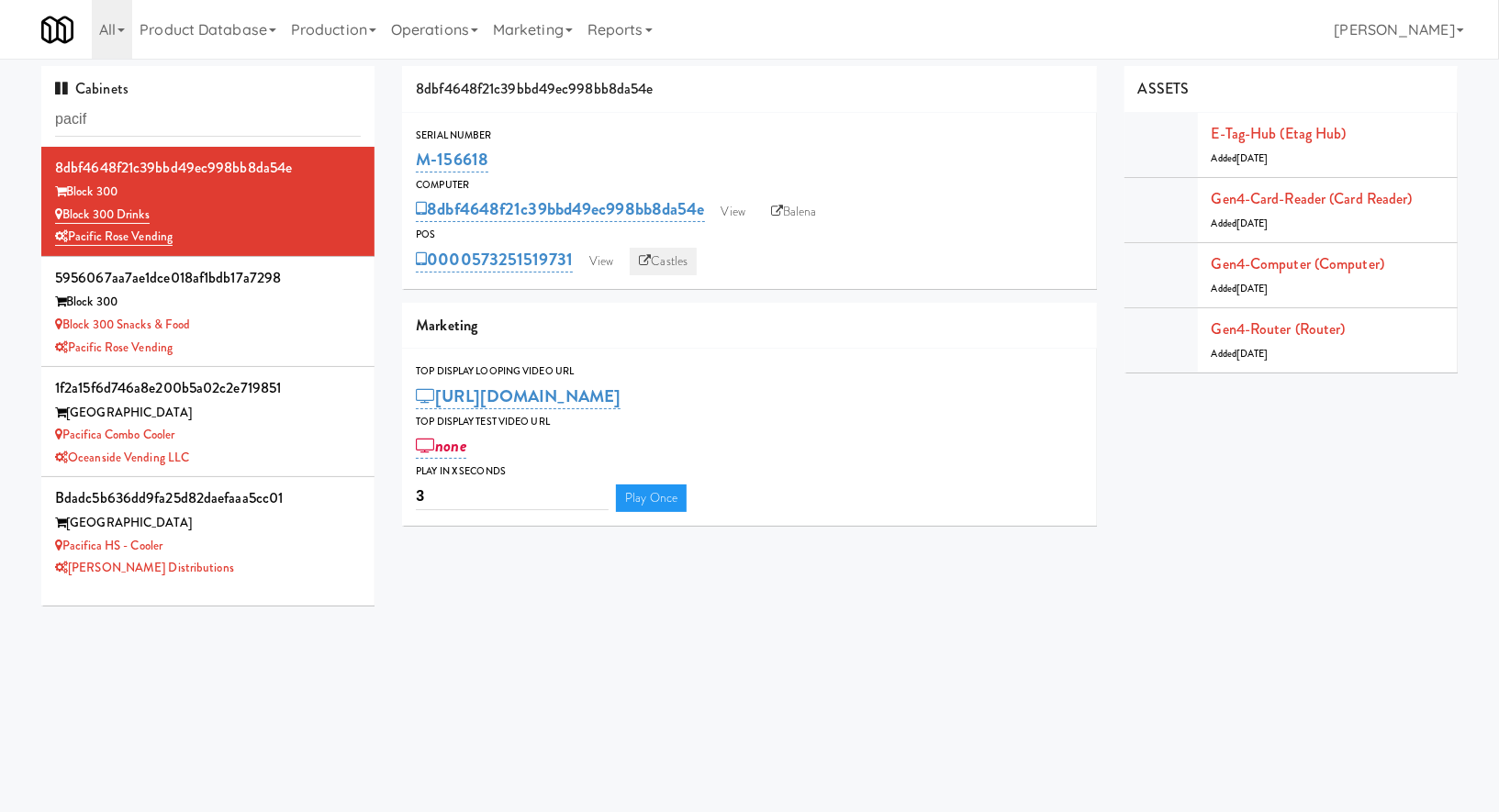
click at [662, 255] on link "Castles" at bounding box center [663, 262] width 67 height 27
click at [722, 216] on link "View" at bounding box center [733, 212] width 42 height 27
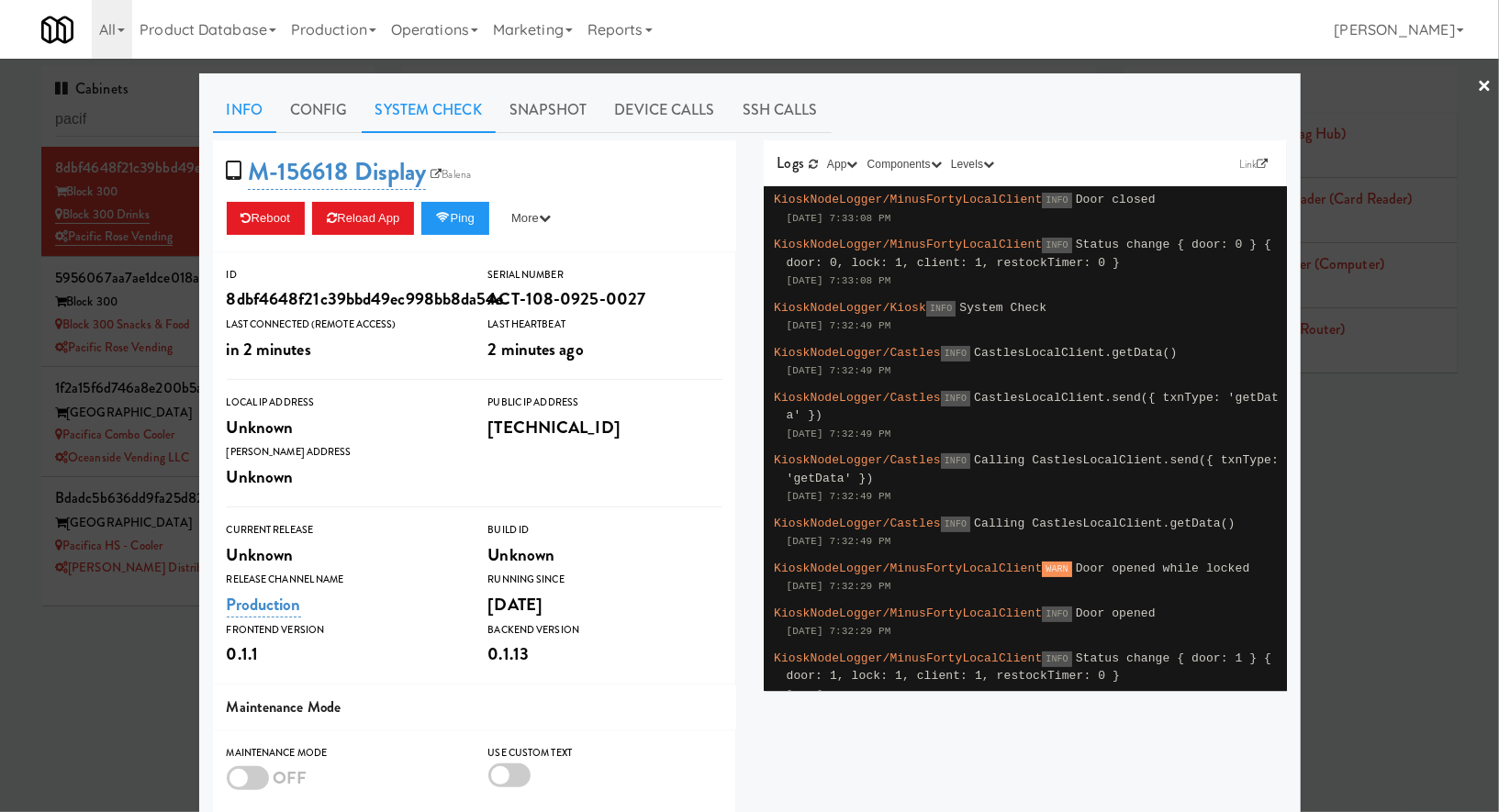
click at [453, 107] on link "System Check" at bounding box center [429, 110] width 134 height 46
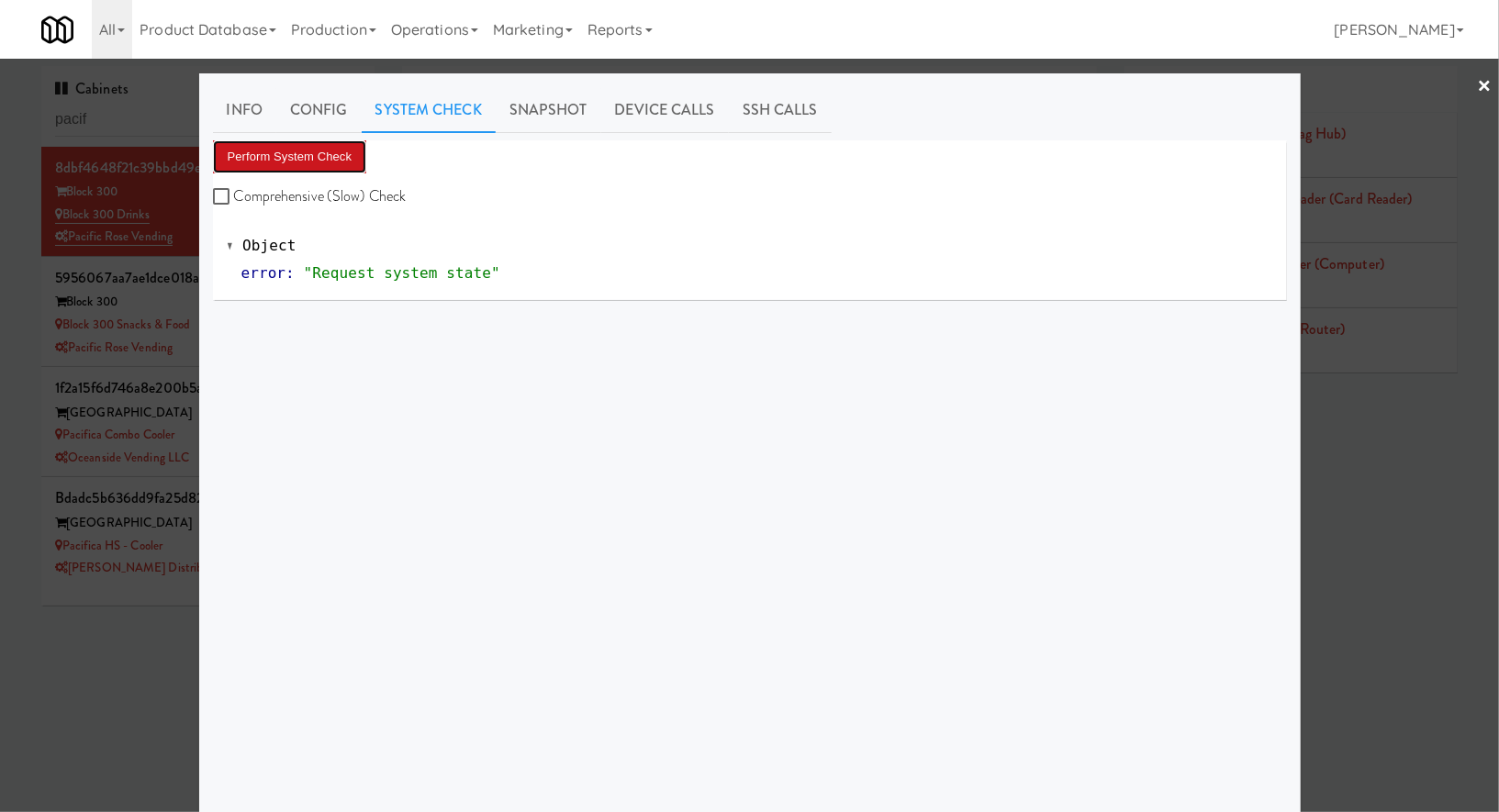
click at [340, 155] on button "Perform System Check" at bounding box center [290, 157] width 154 height 33
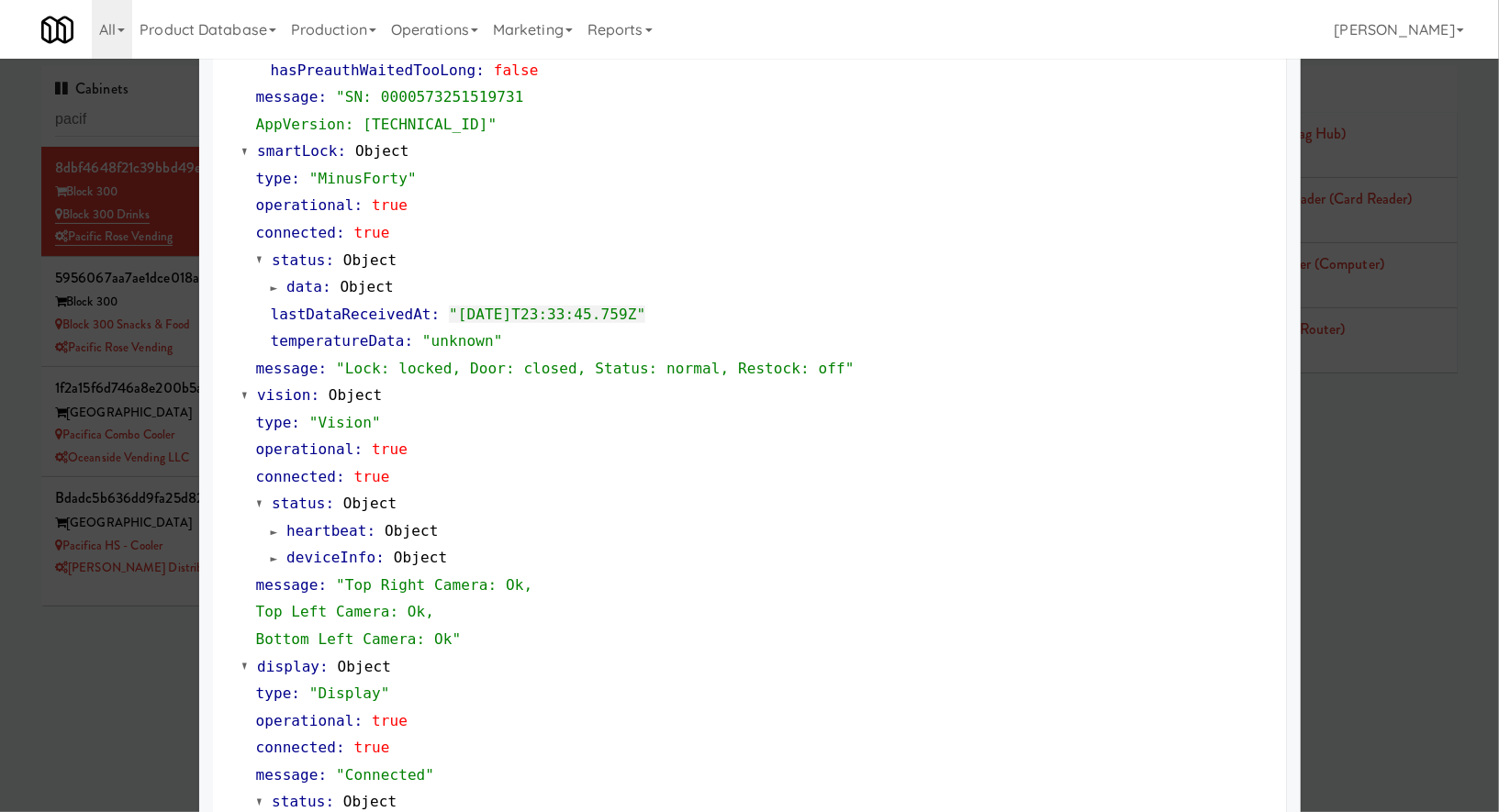
scroll to position [446, 0]
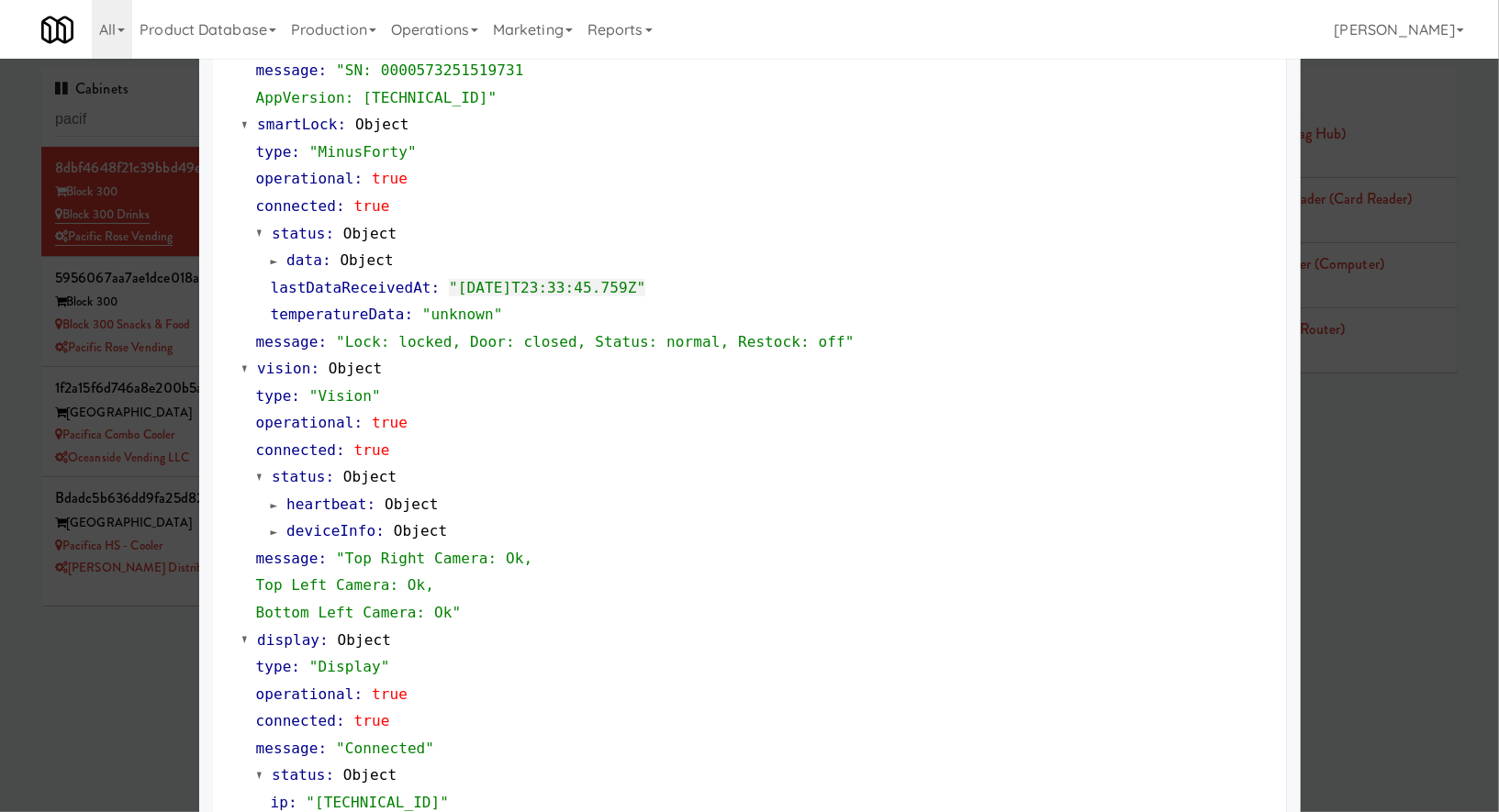
click at [191, 215] on div at bounding box center [749, 406] width 1499 height 812
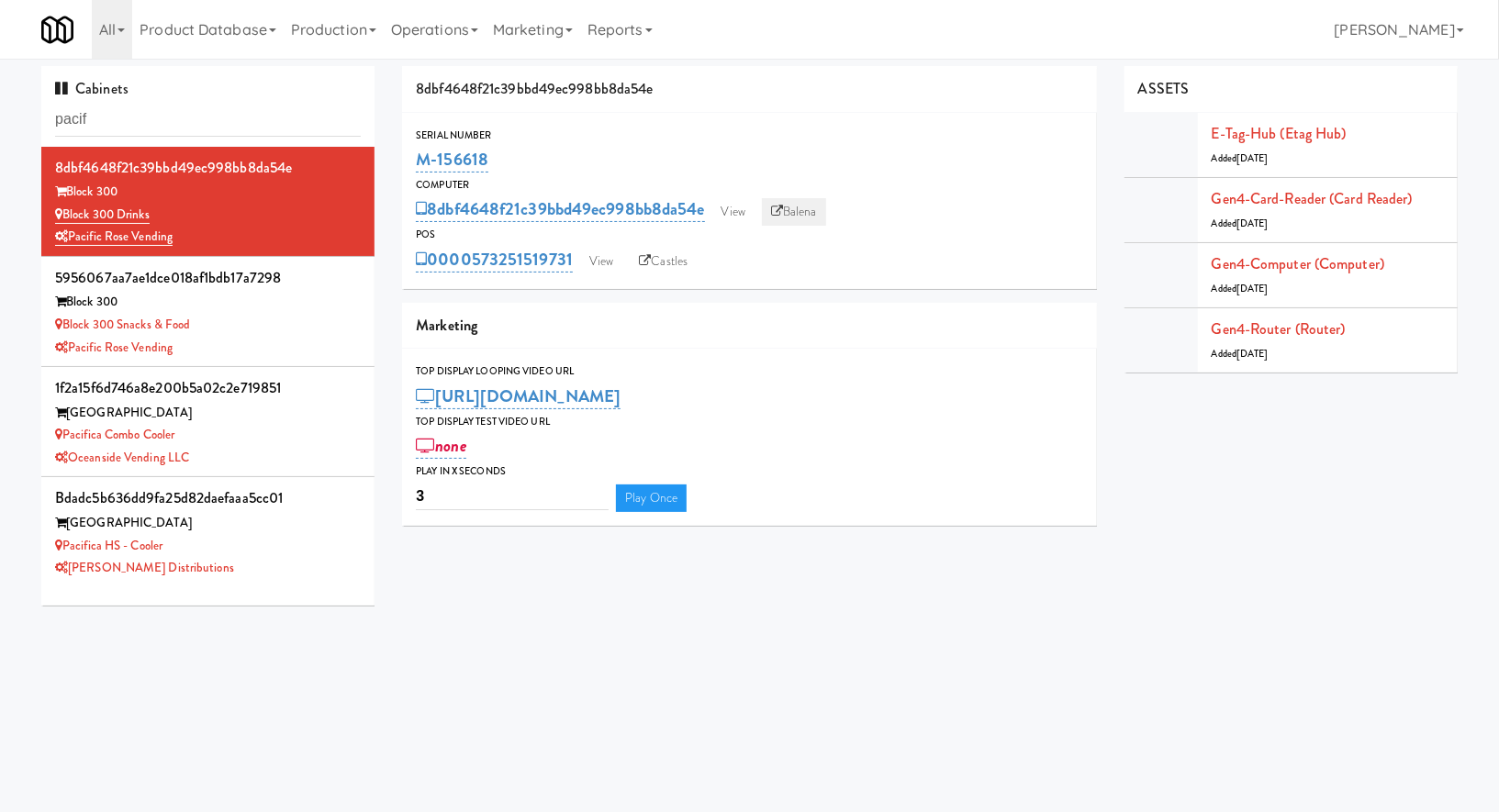
click at [804, 220] on link "Balena" at bounding box center [794, 212] width 64 height 27
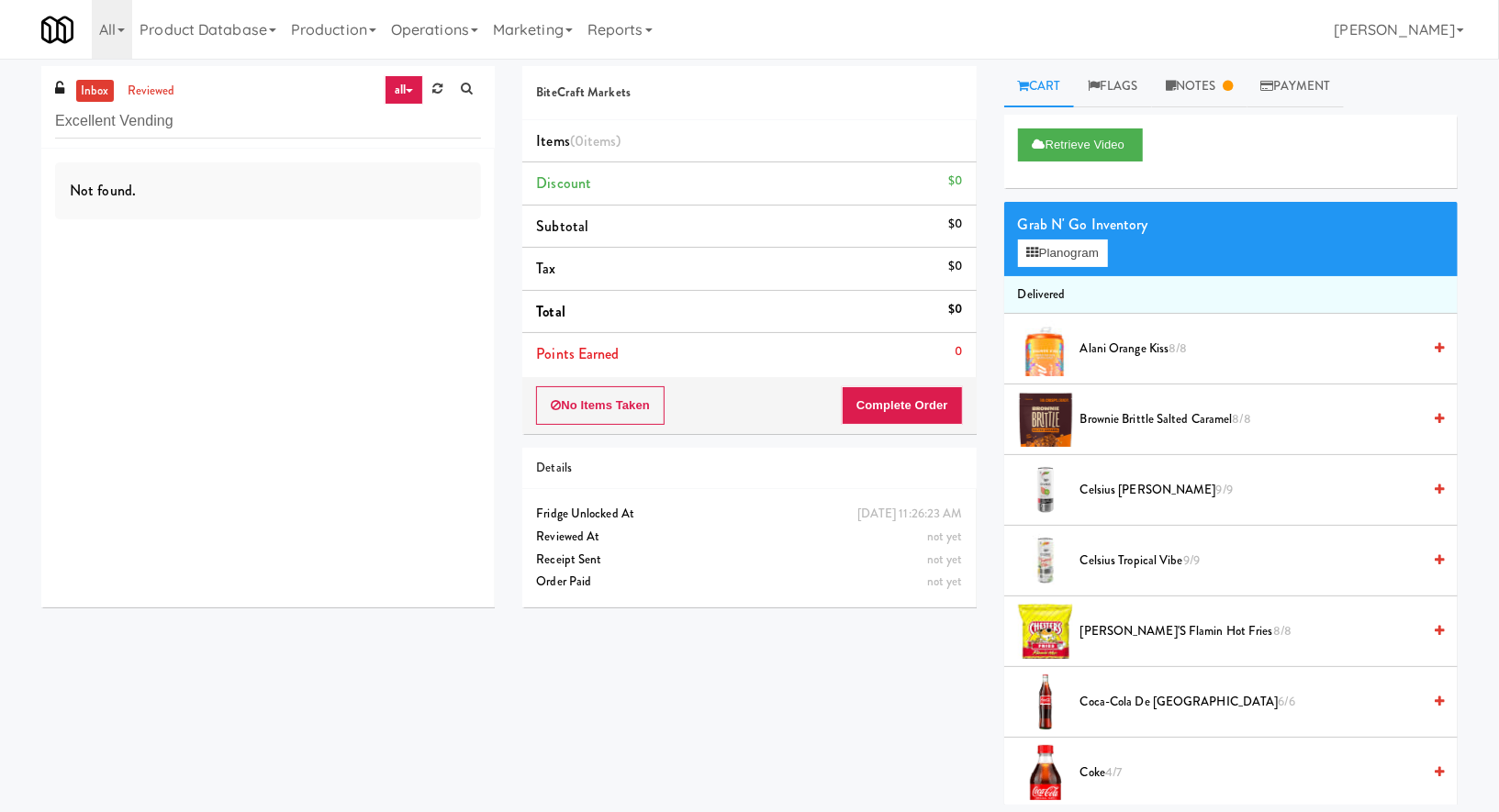
click at [102, 129] on input "Excellent Vending" at bounding box center [268, 121] width 426 height 34
type input "300"
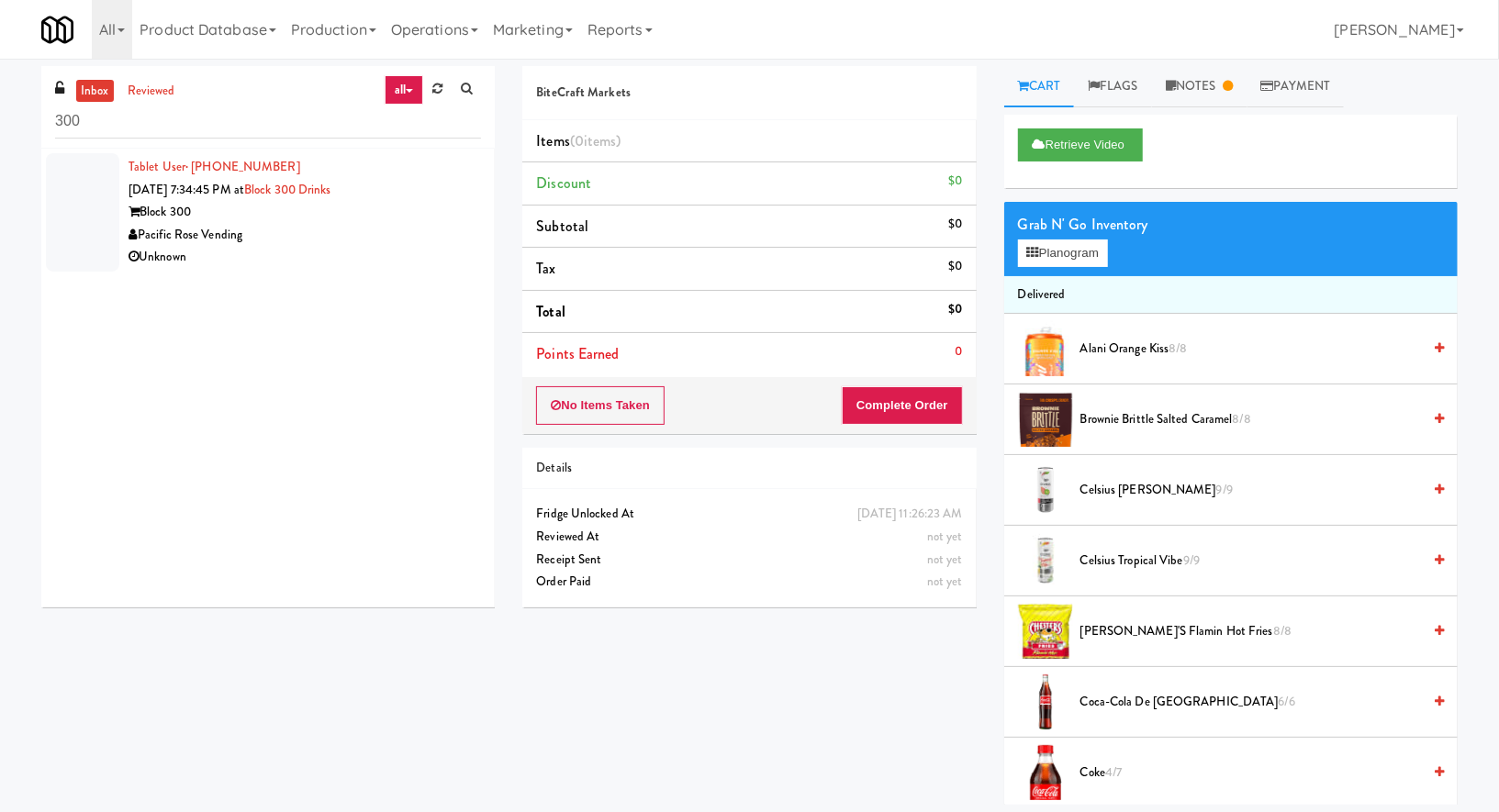
click at [453, 224] on div "Pacific Rose Vending" at bounding box center [305, 236] width 353 height 23
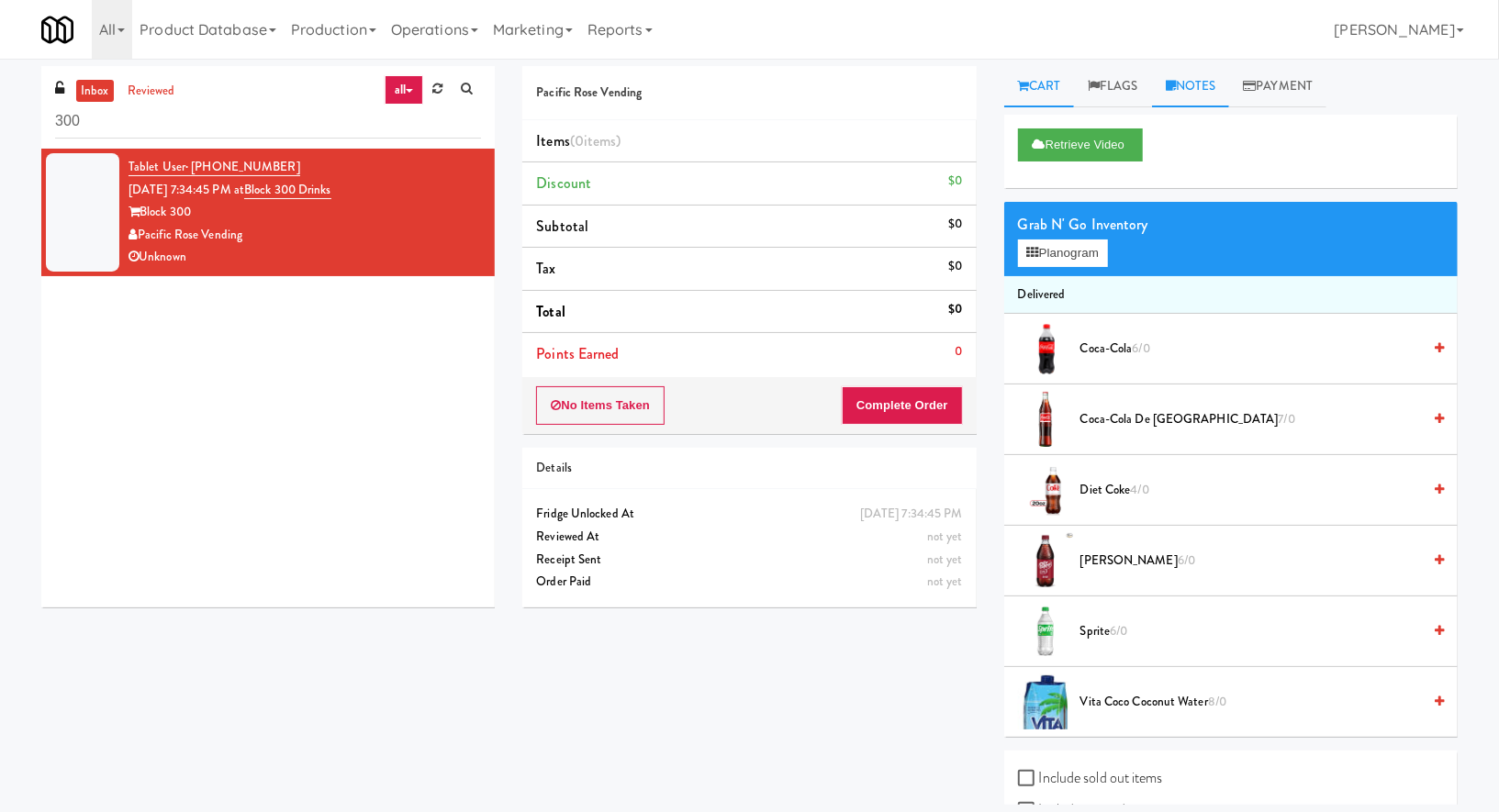
click at [1194, 85] on link "Notes" at bounding box center [1191, 87] width 78 height 41
